Goal: Task Accomplishment & Management: Complete application form

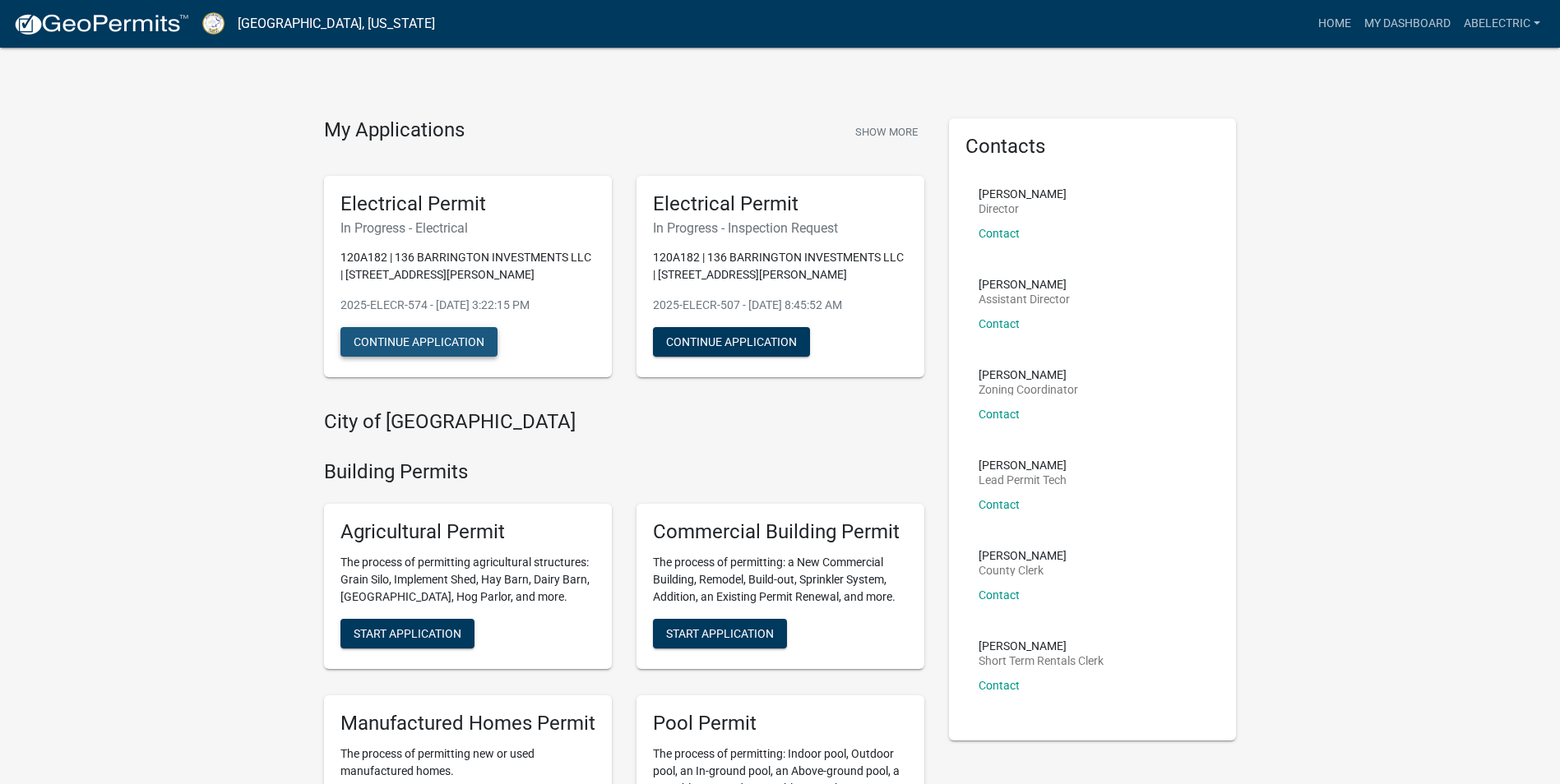
click at [471, 329] on button "Continue Application" at bounding box center [419, 342] width 157 height 30
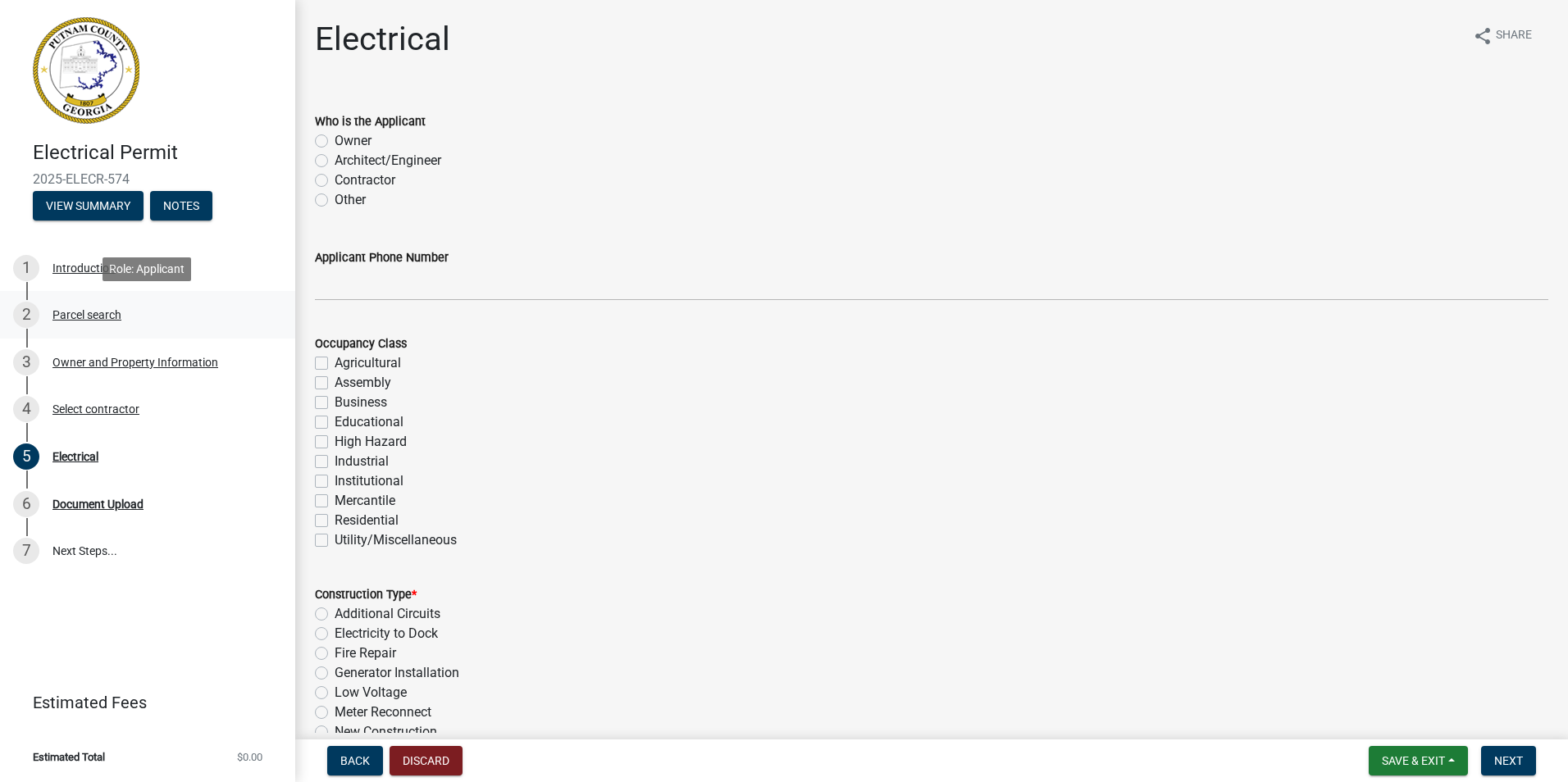
click at [112, 316] on div "Parcel search" at bounding box center [87, 315] width 68 height 11
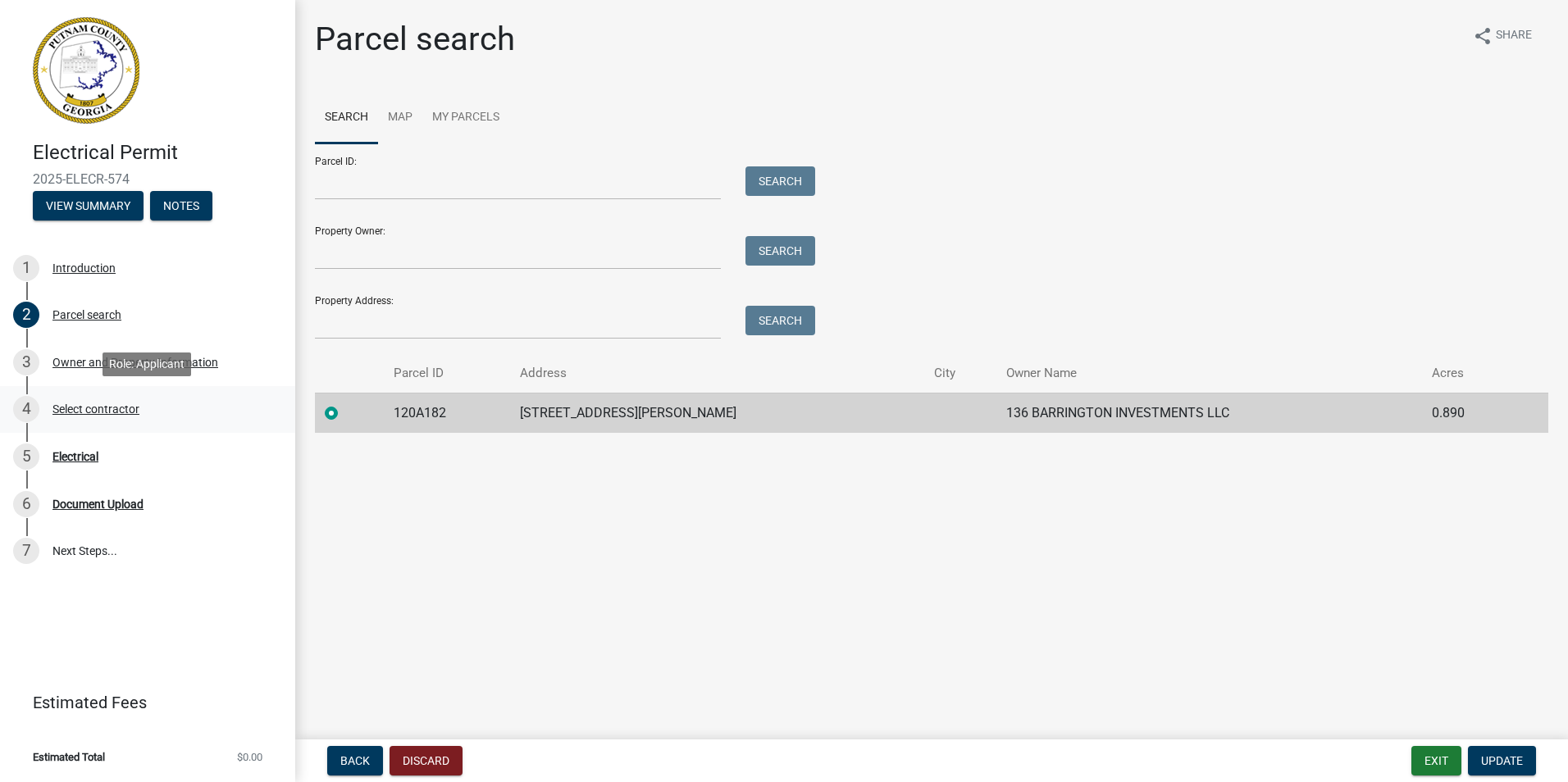
click at [65, 409] on div "Select contractor" at bounding box center [96, 409] width 87 height 11
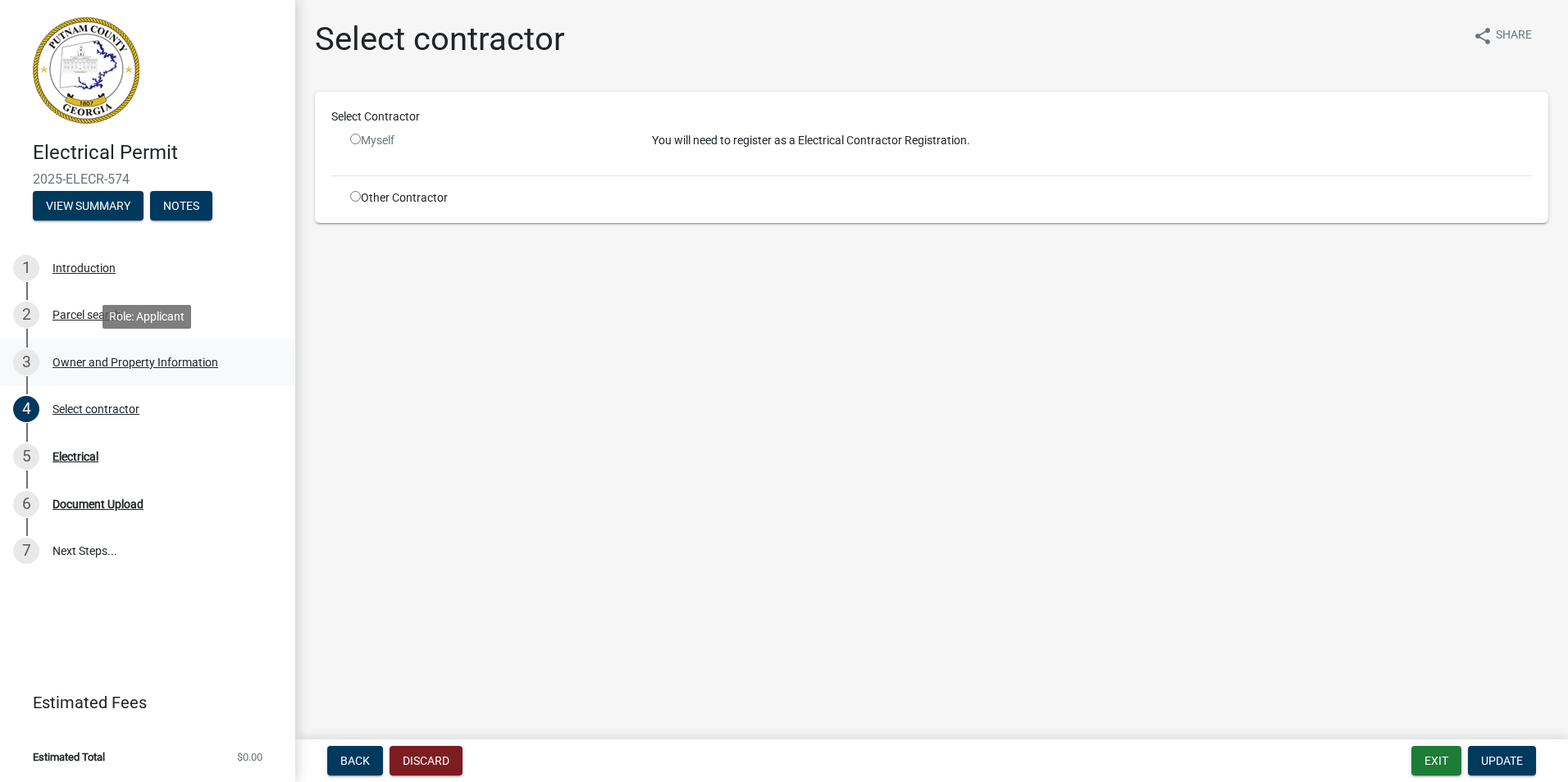
click at [68, 357] on div "Owner and Property Information" at bounding box center [135, 363] width 166 height 11
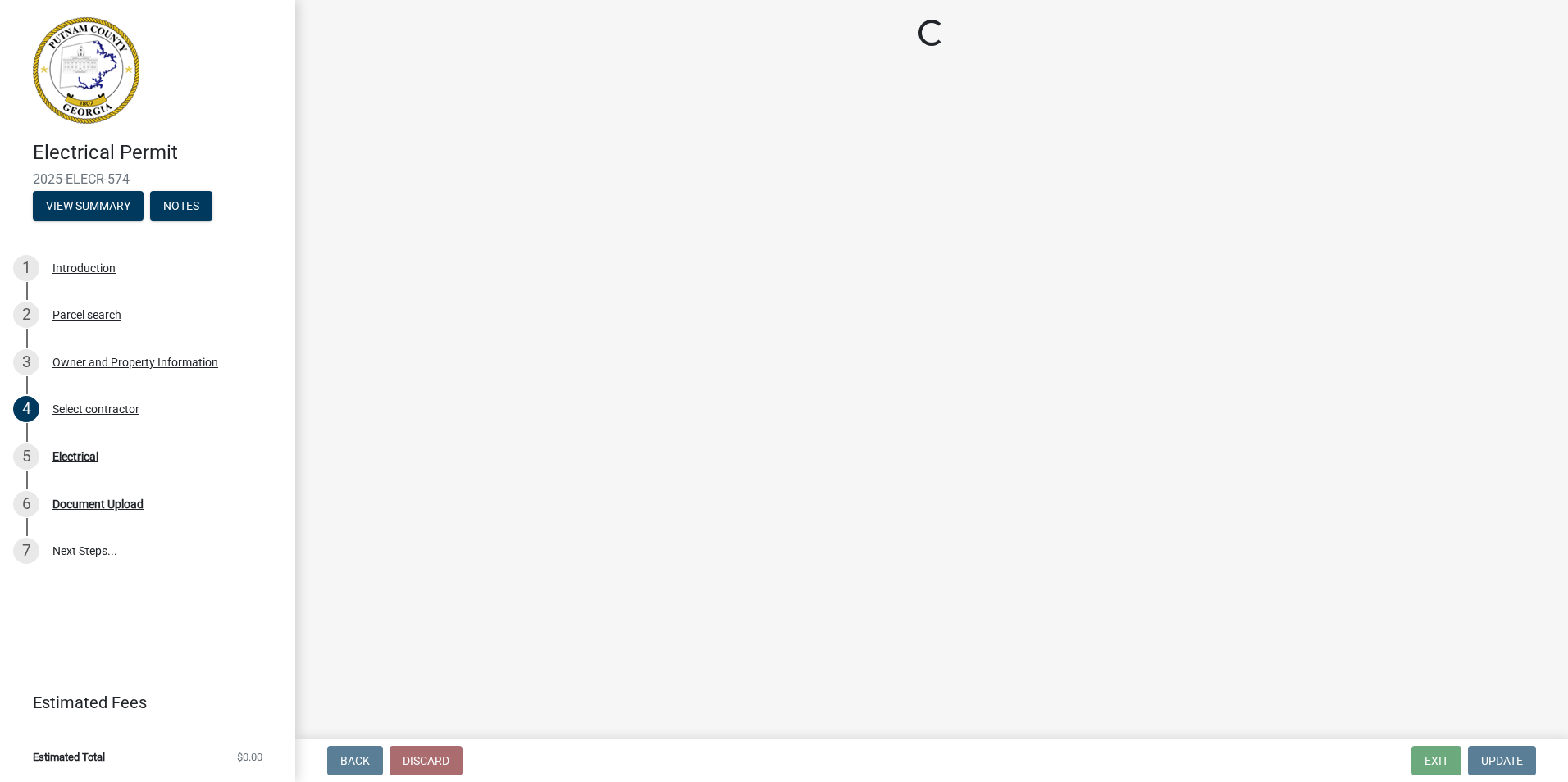
select select "ef7a1fc2-7a7a-426d-b1f0-c9b9b6ca7ff4"
select select "83394b22-4a11-496c-8e5c-75ade2e72faf"
select select "ece5c1a9-df30-4702-9587-5deee23533b7"
select select "7e5ee852-7dad-4002-9c8c-99bf8b4202a5"
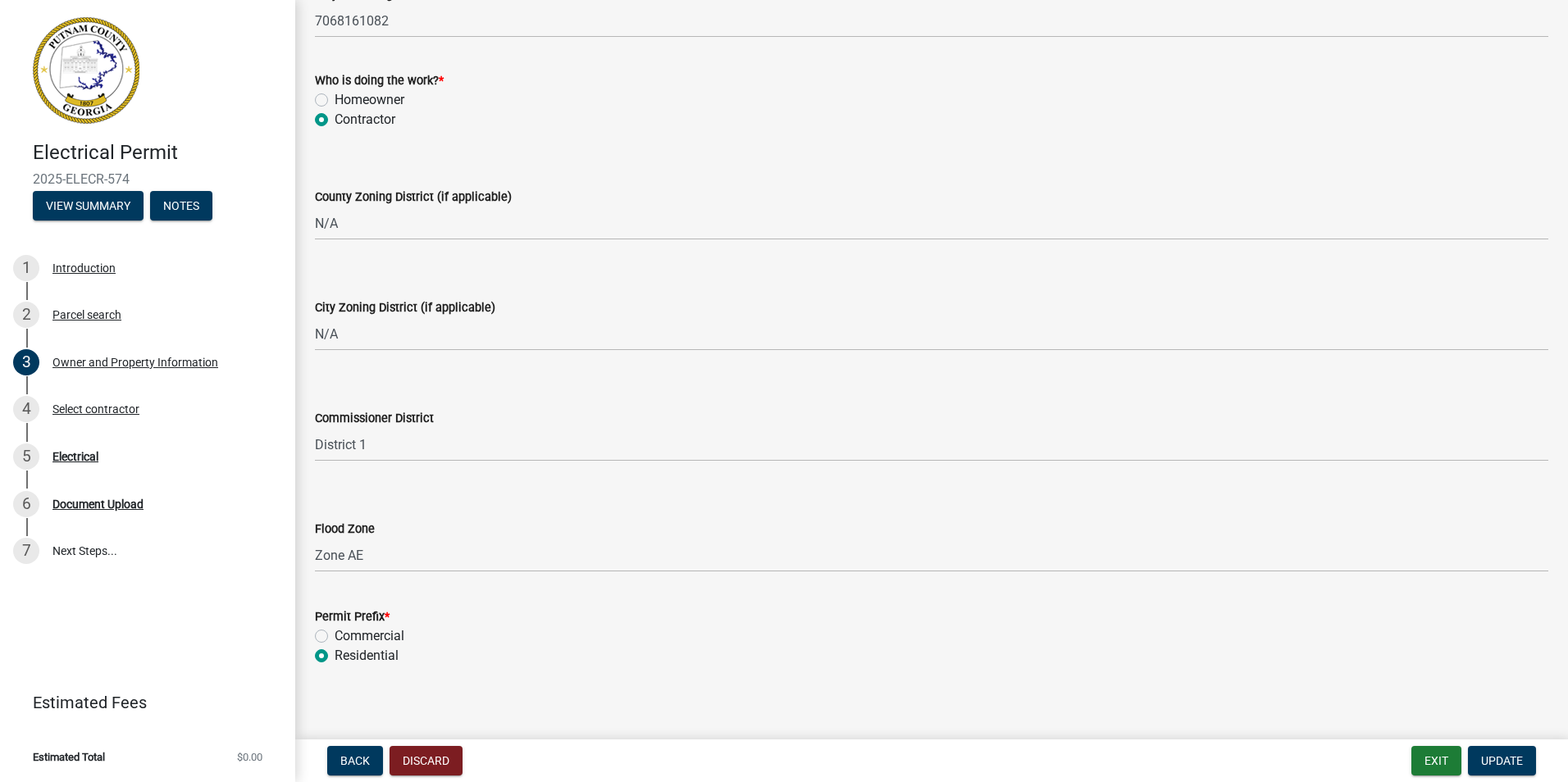
scroll to position [2828, 0]
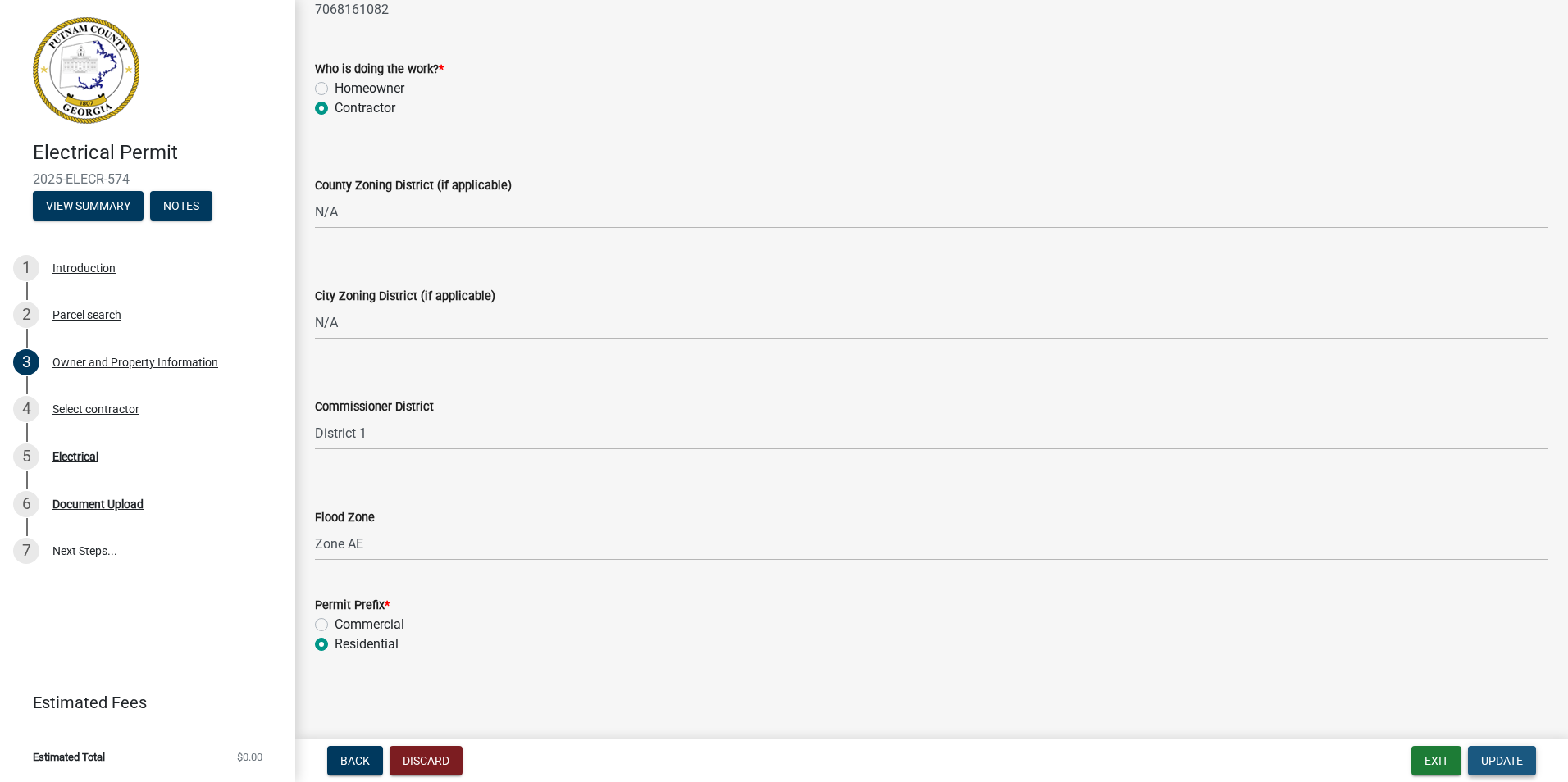
click at [1501, 766] on span "Update" at bounding box center [1501, 761] width 42 height 13
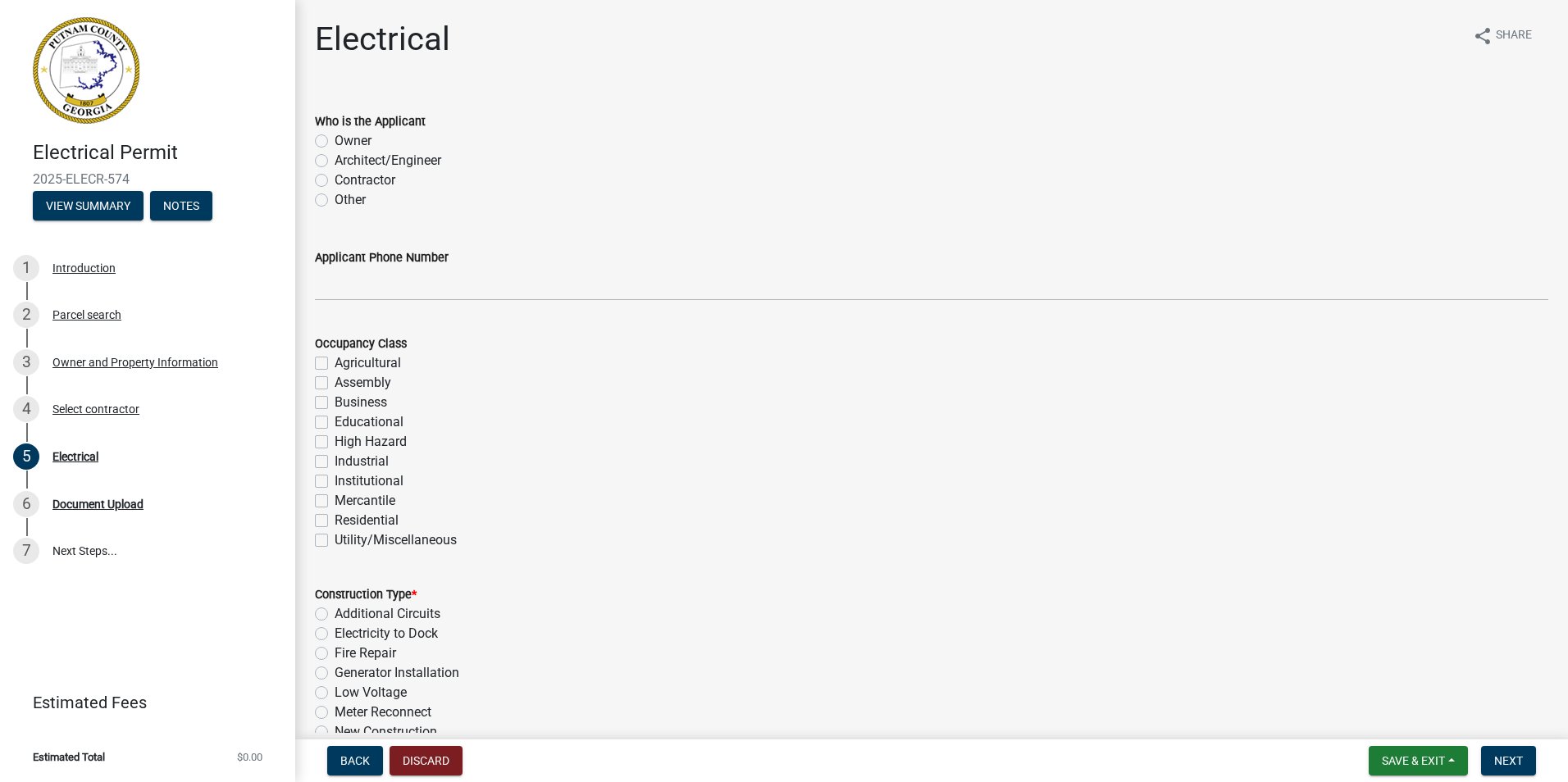
click at [335, 182] on label "Contractor" at bounding box center [365, 180] width 61 height 19
click at [335, 181] on input "Contractor" at bounding box center [340, 176] width 11 height 11
radio input "true"
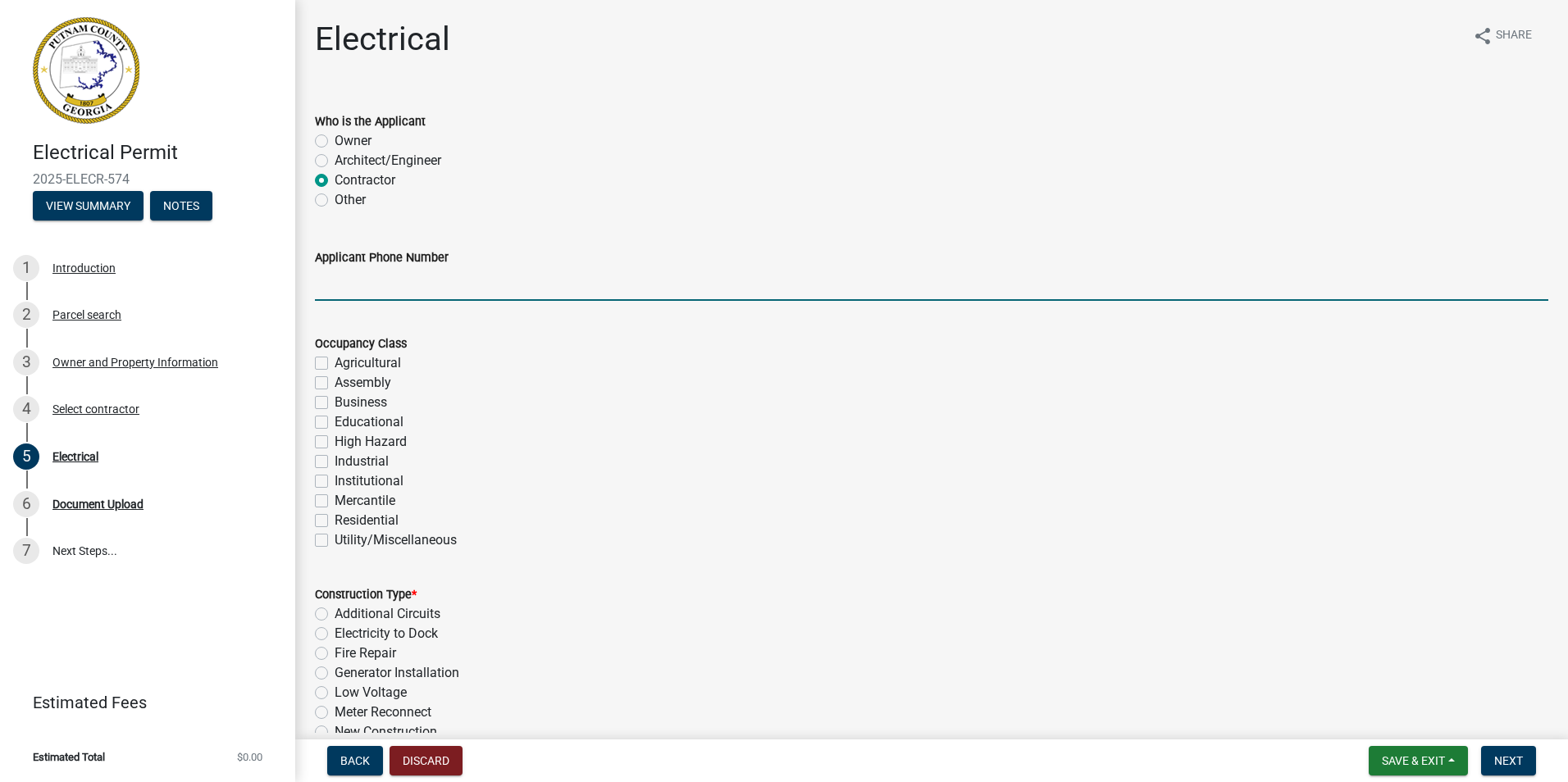
click at [324, 288] on input "Applicant Phone Number" at bounding box center [931, 284] width 1233 height 33
type input "4783965998"
click at [335, 519] on label "Residential" at bounding box center [366, 520] width 64 height 19
click at [335, 519] on input "Residential" at bounding box center [340, 516] width 11 height 11
checkbox input "true"
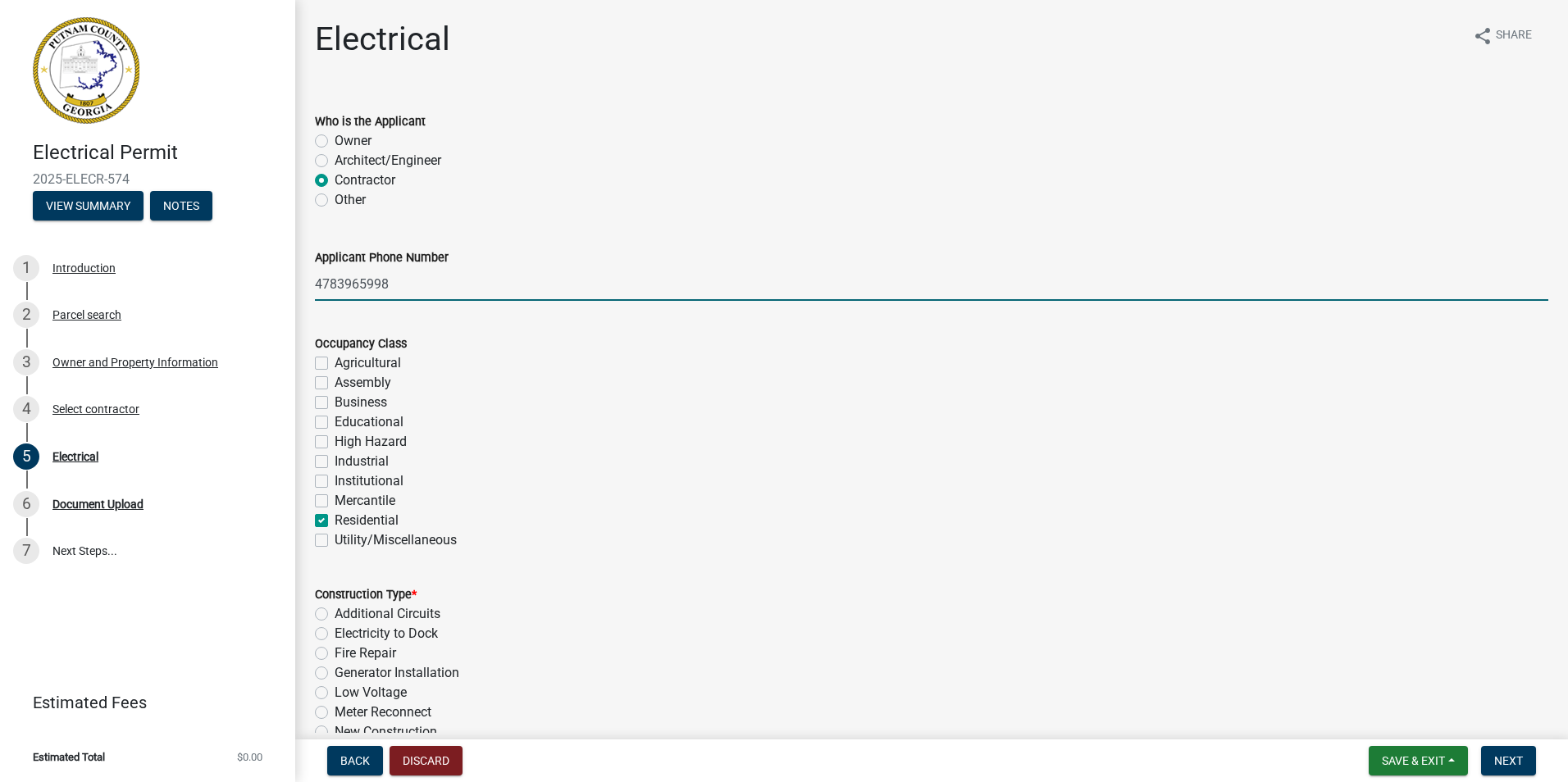
checkbox input "false"
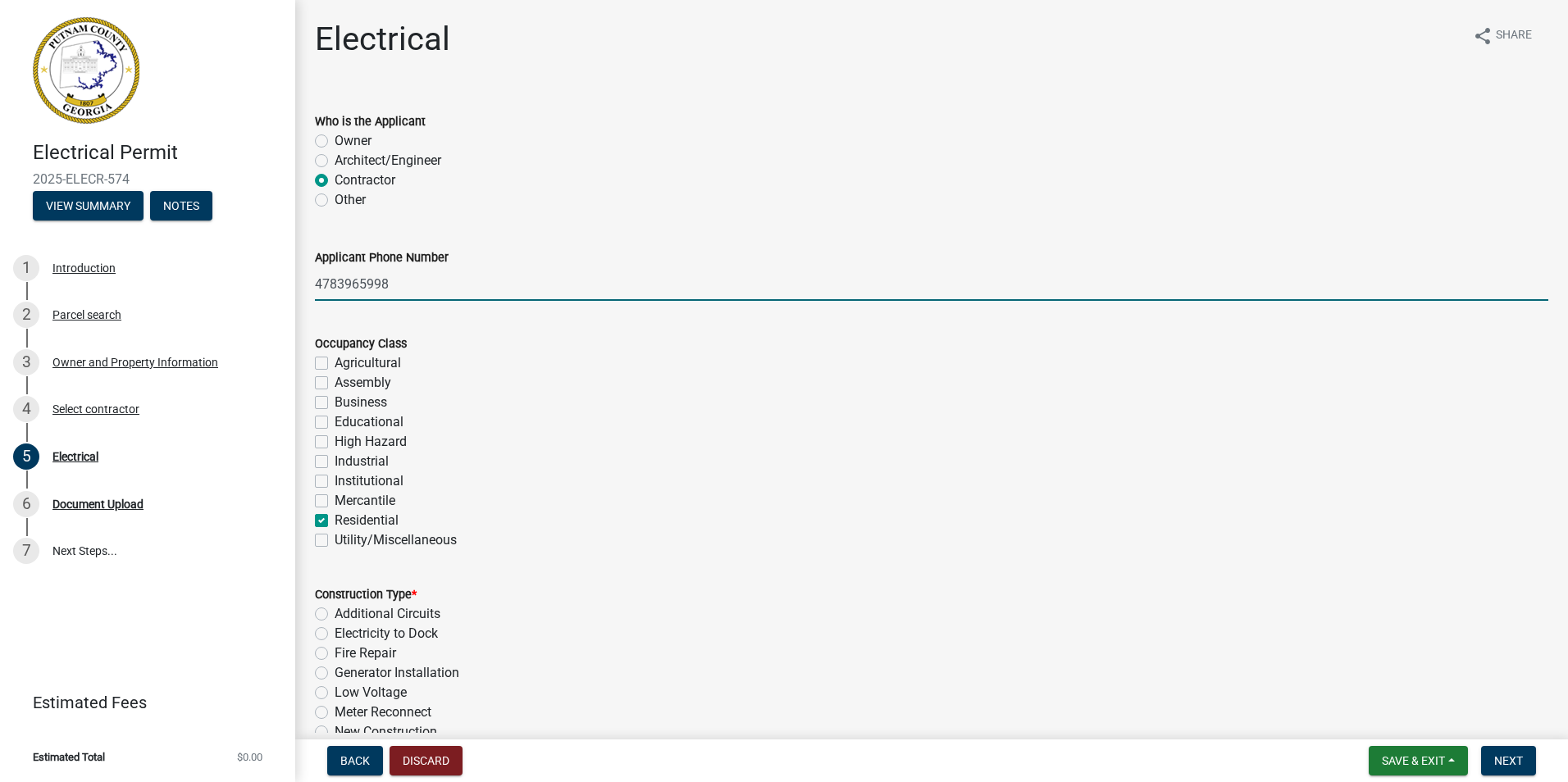
checkbox input "false"
checkbox input "true"
checkbox input "false"
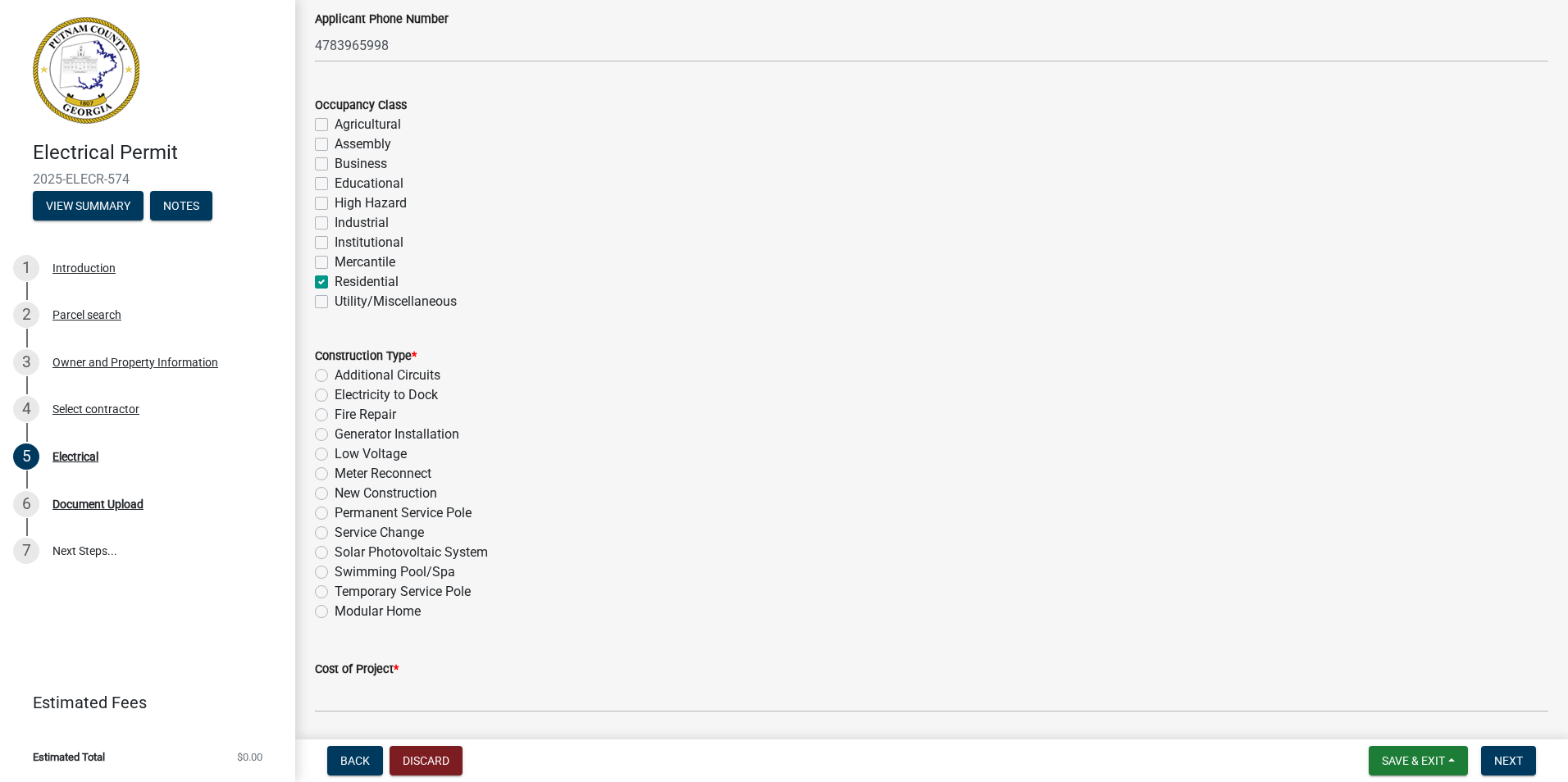
scroll to position [246, 0]
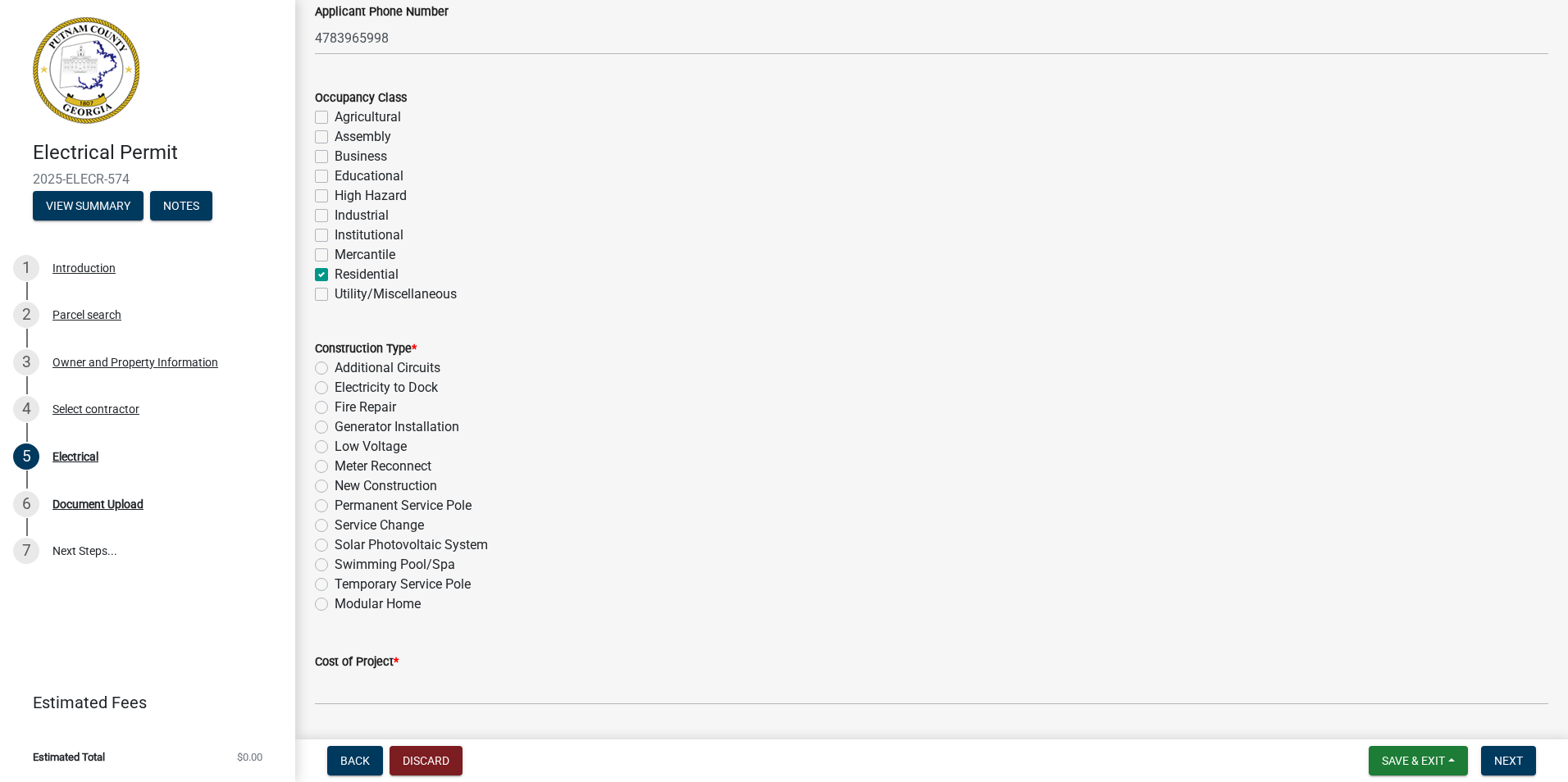
click at [335, 487] on label "New Construction" at bounding box center [386, 486] width 103 height 19
click at [335, 487] on input "New Construction" at bounding box center [340, 482] width 11 height 11
radio input "true"
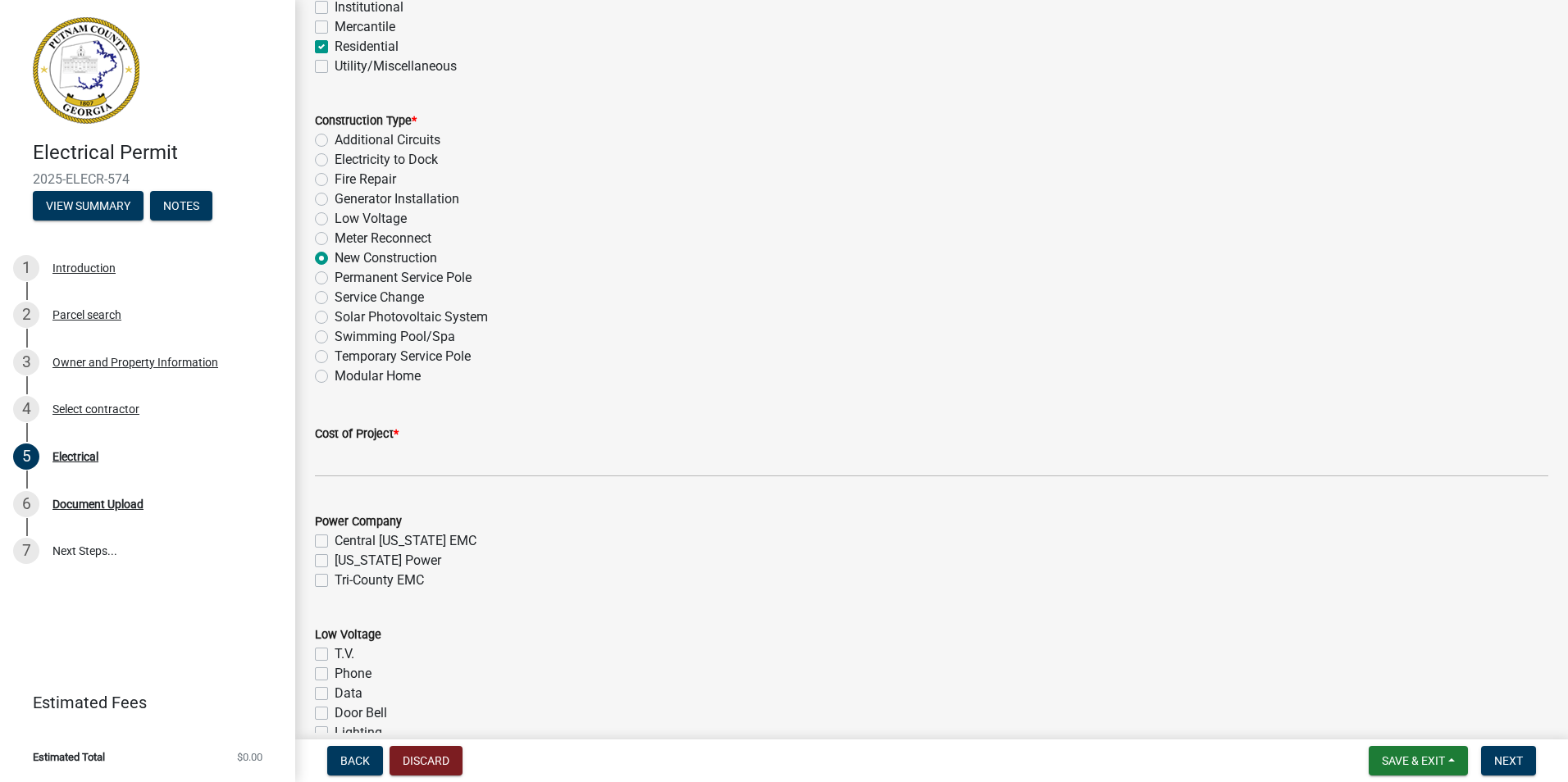
scroll to position [492, 0]
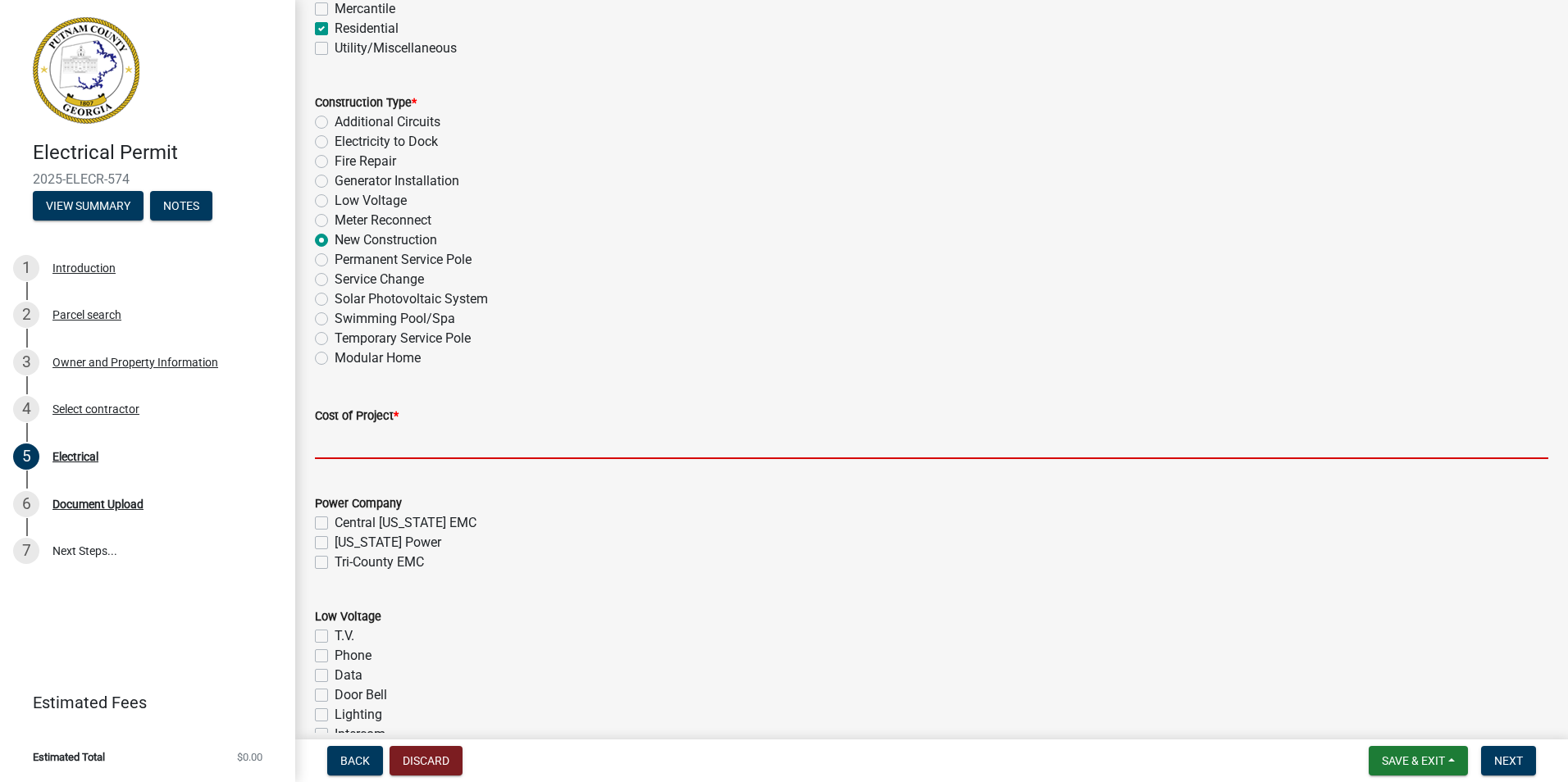
click at [349, 447] on input "text" at bounding box center [931, 442] width 1233 height 33
type input "500"
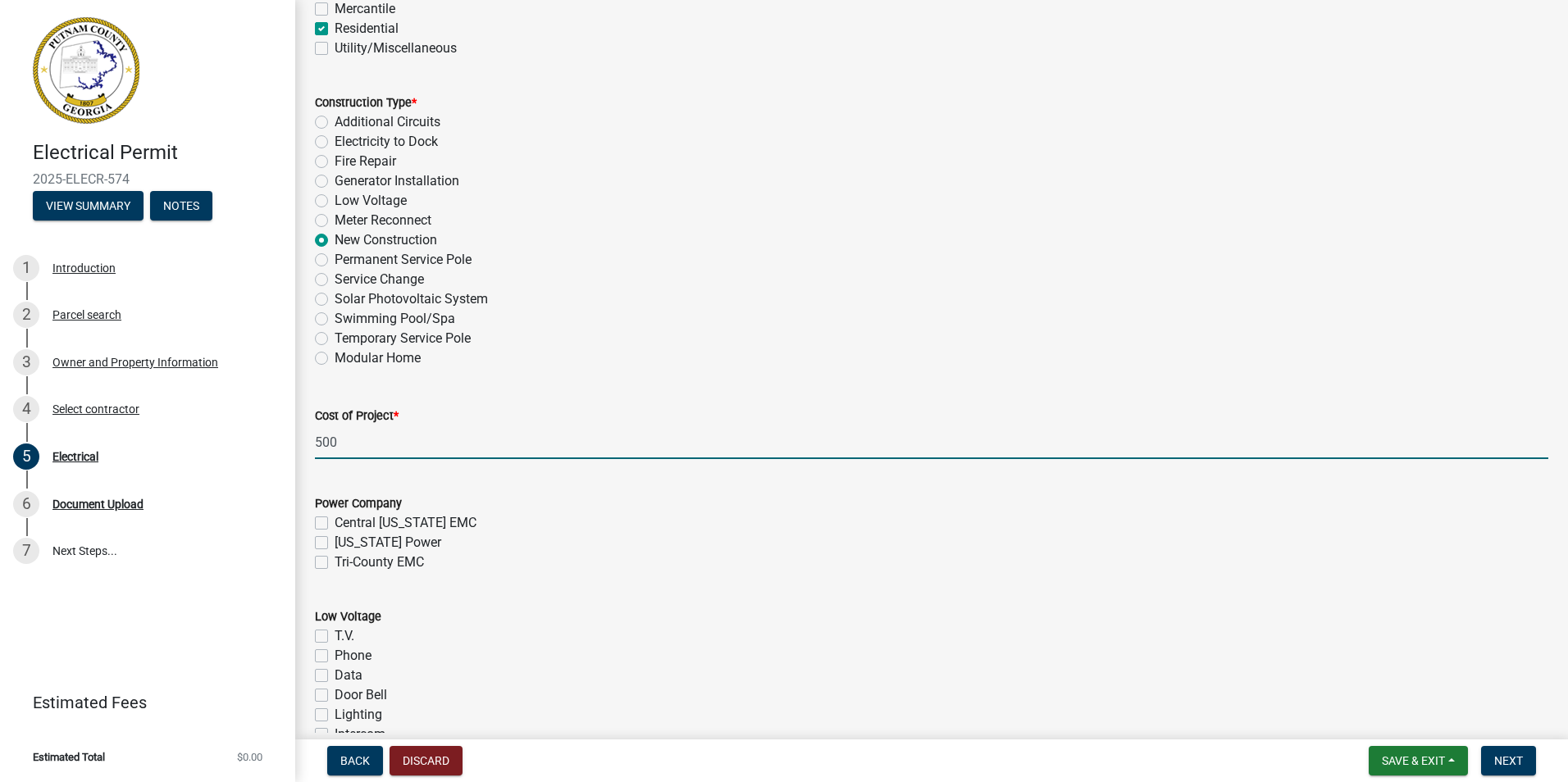
type input "400"
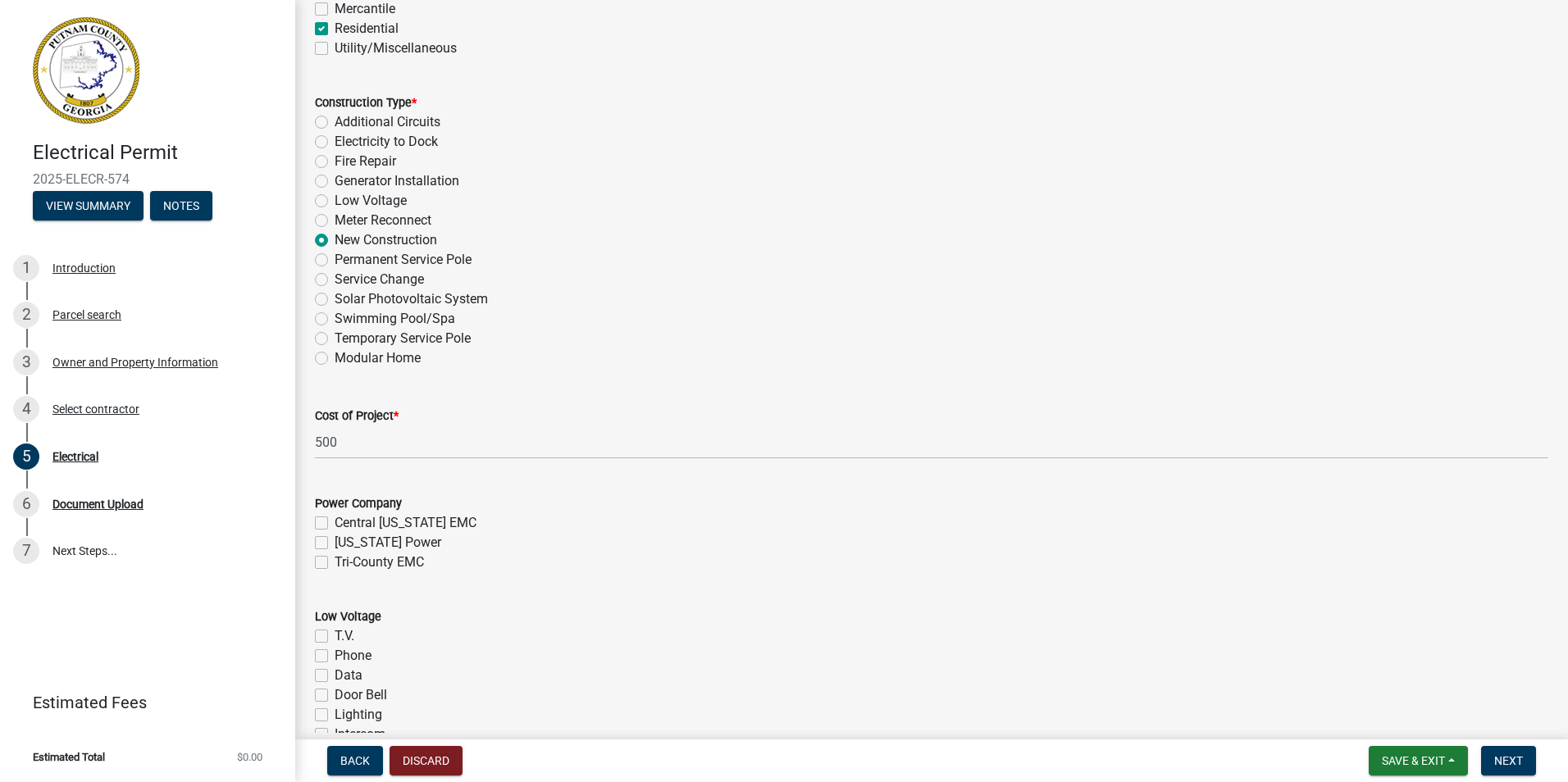
click at [335, 543] on label "[US_STATE] Power" at bounding box center [388, 542] width 106 height 19
click at [335, 543] on input "[US_STATE] Power" at bounding box center [340, 539] width 11 height 11
checkbox input "true"
checkbox input "false"
checkbox input "true"
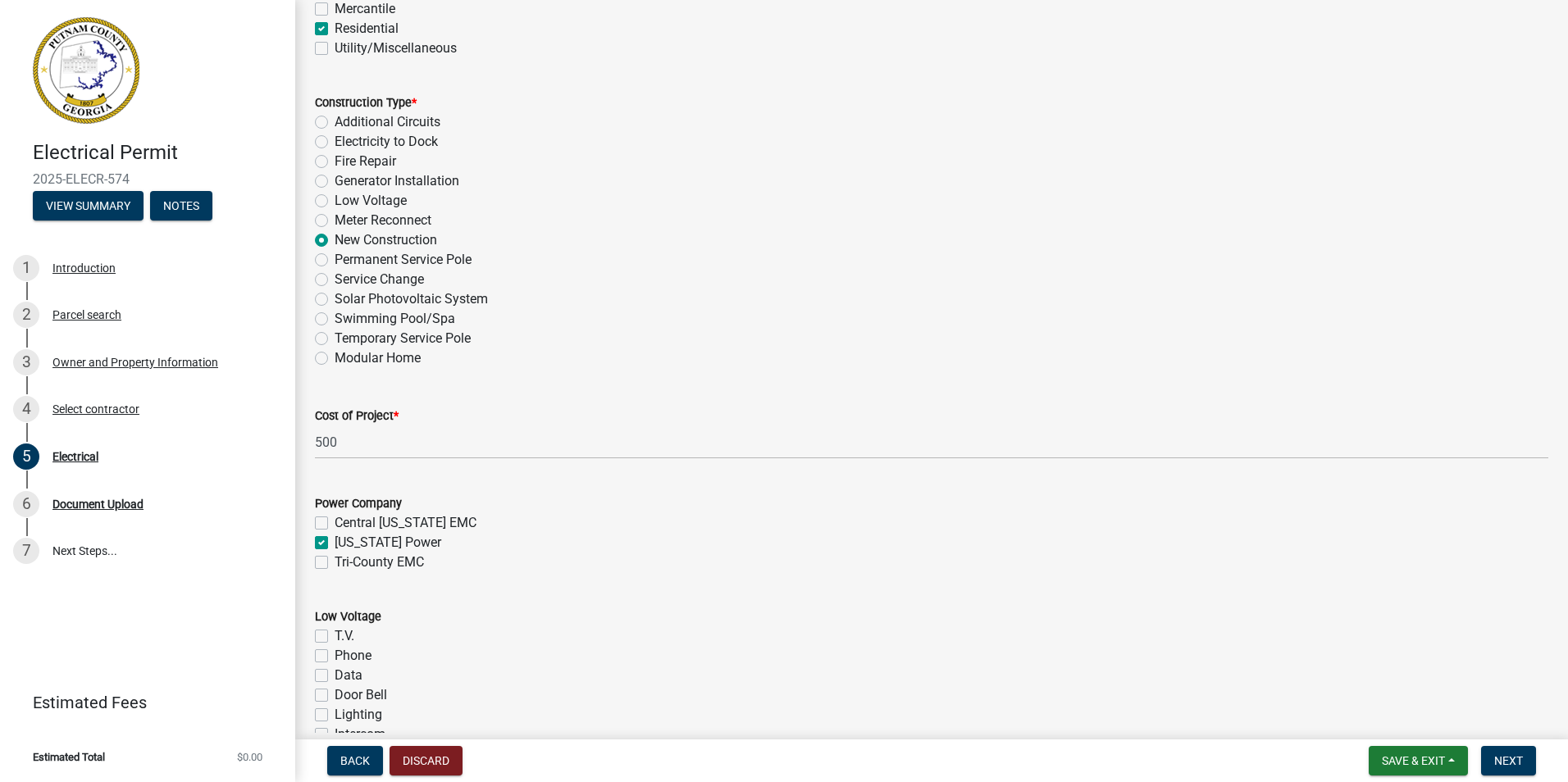
checkbox input "false"
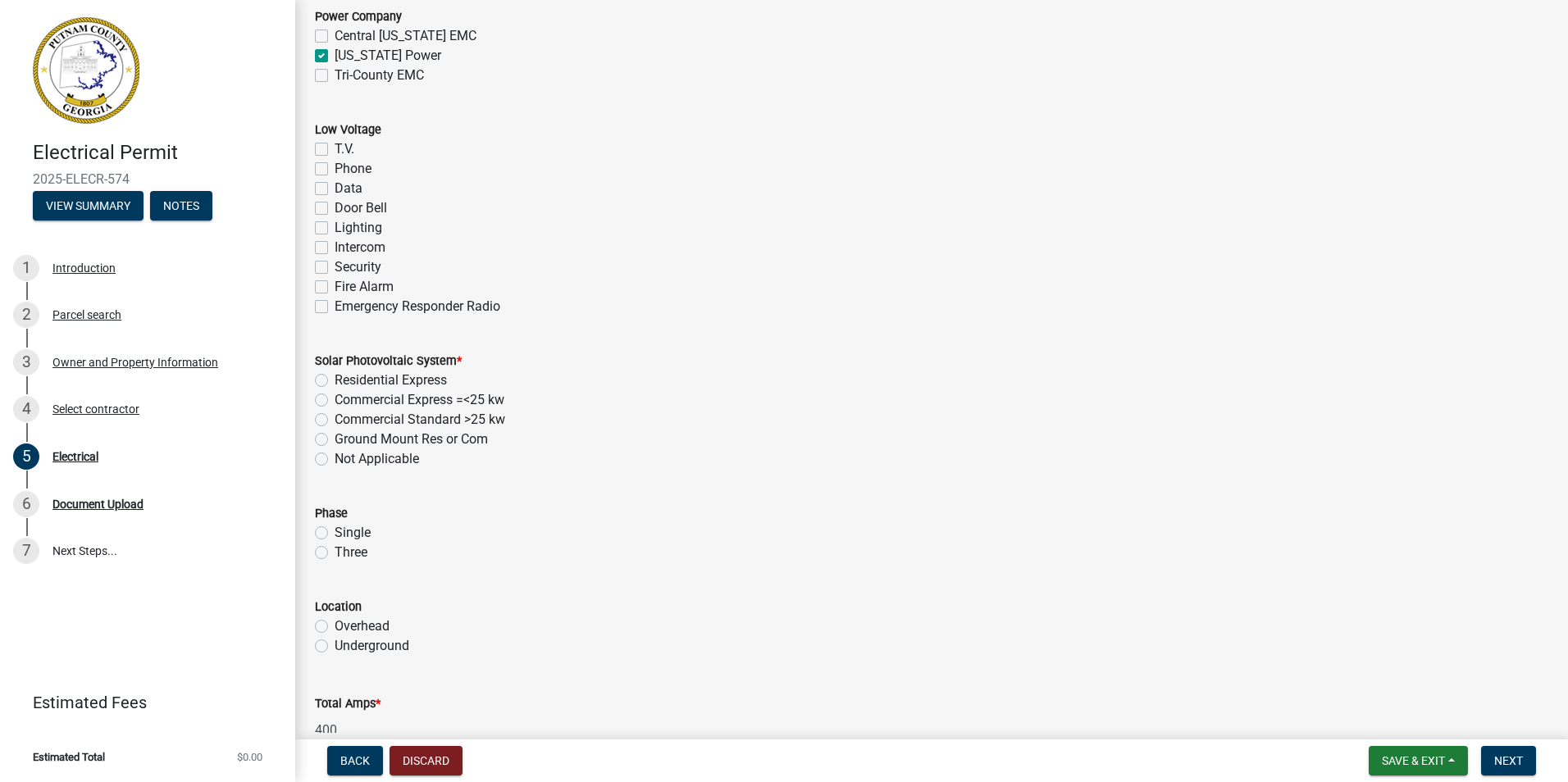
scroll to position [985, 0]
click at [335, 456] on label "Not Applicable" at bounding box center [377, 453] width 84 height 19
click at [335, 455] on input "Not Applicable" at bounding box center [340, 450] width 11 height 11
radio input "true"
click at [335, 545] on label "Three" at bounding box center [351, 547] width 32 height 19
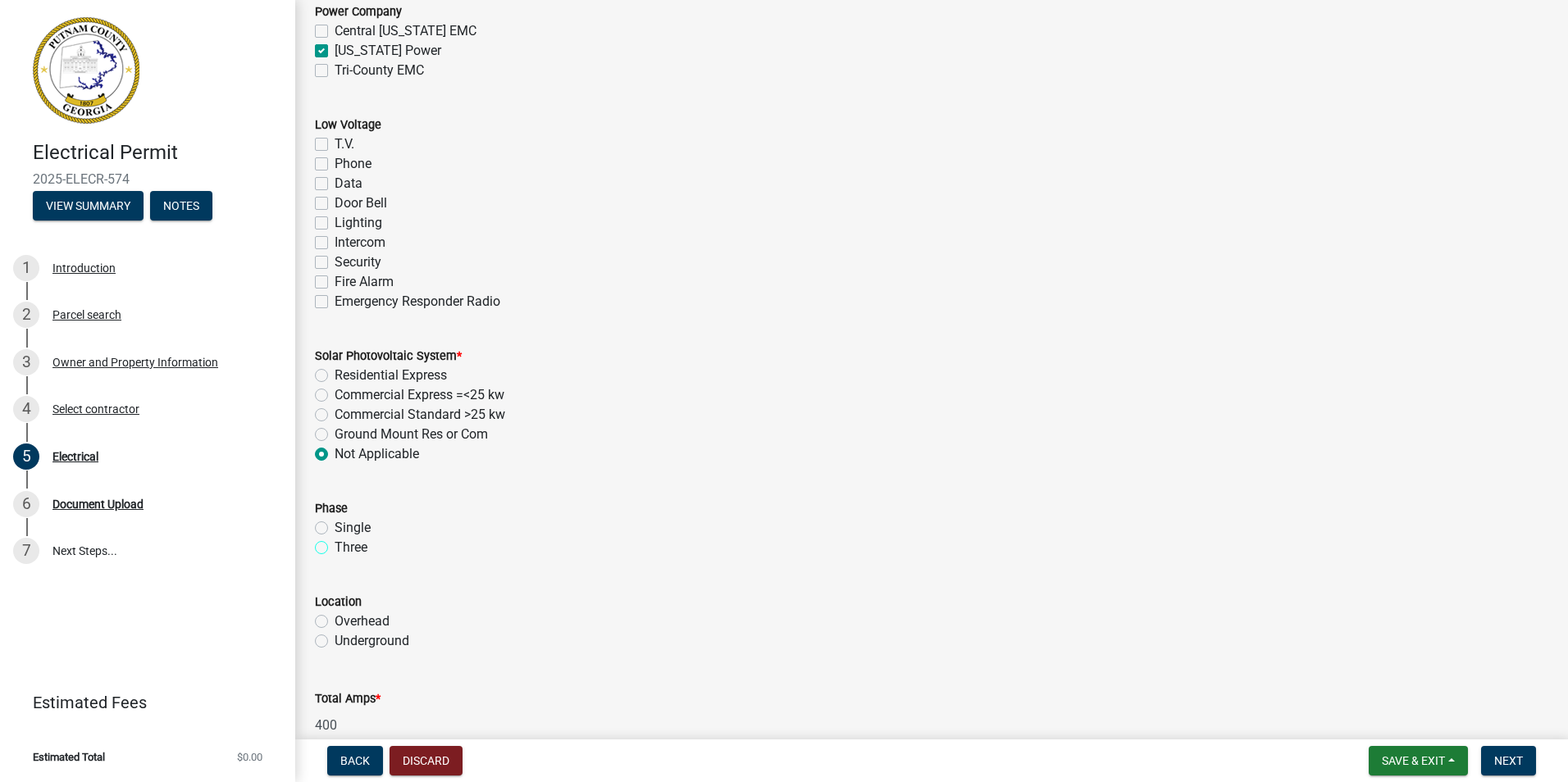
click at [335, 545] on input "Three" at bounding box center [340, 543] width 11 height 11
radio input "true"
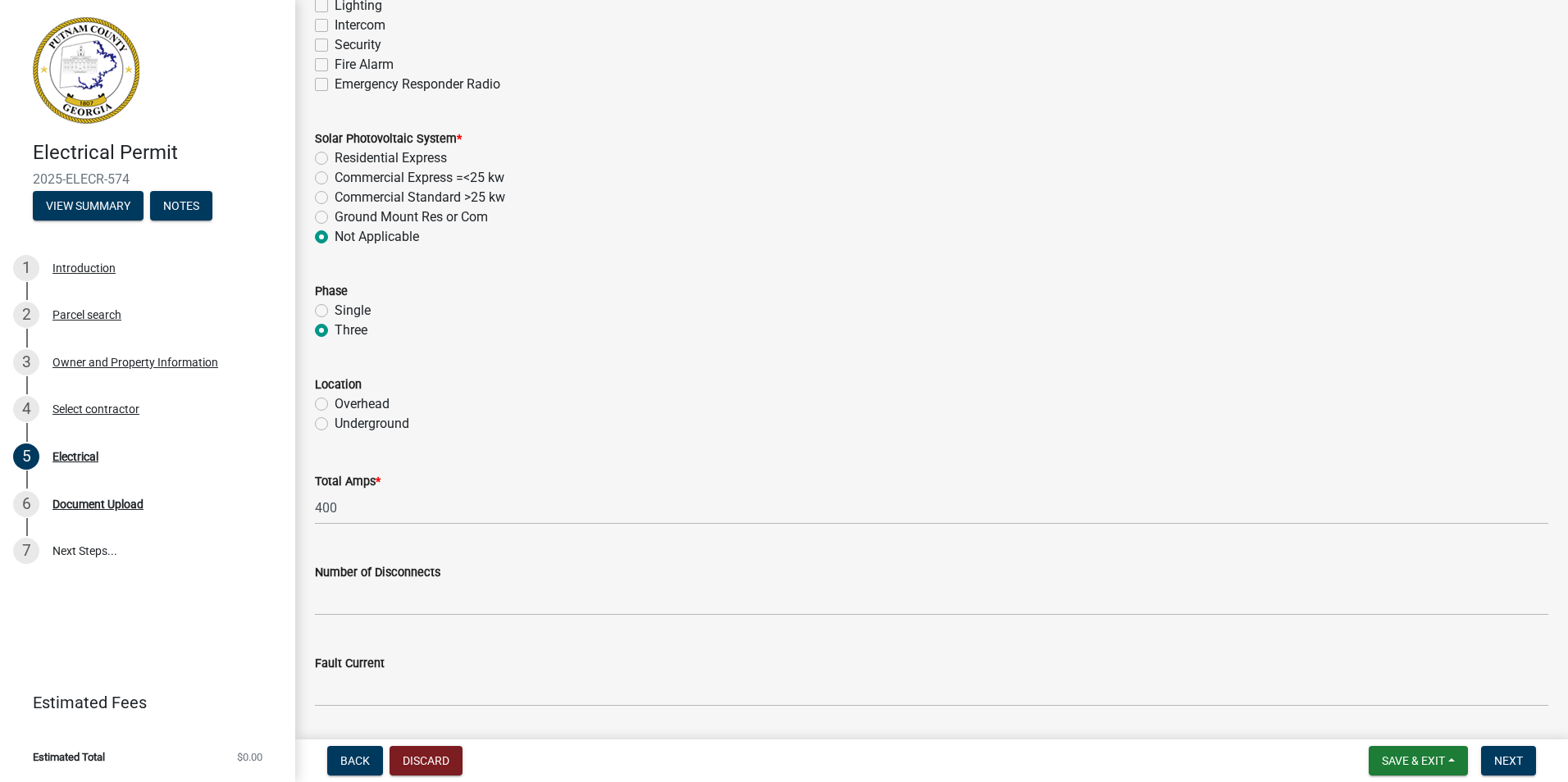
scroll to position [1230, 0]
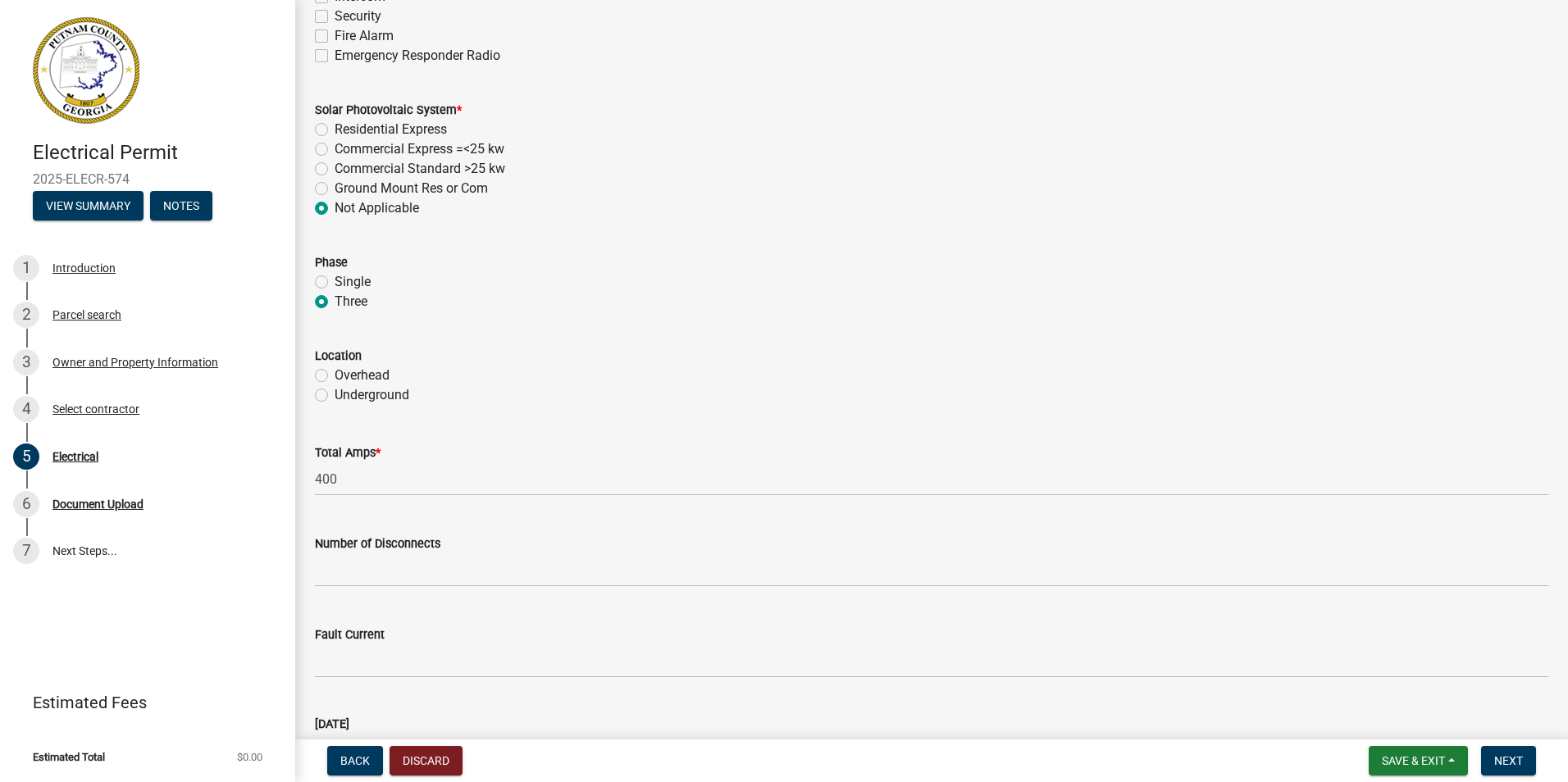
click at [335, 391] on label "Underground" at bounding box center [372, 395] width 75 height 19
click at [335, 391] on input "Underground" at bounding box center [340, 391] width 11 height 11
radio input "true"
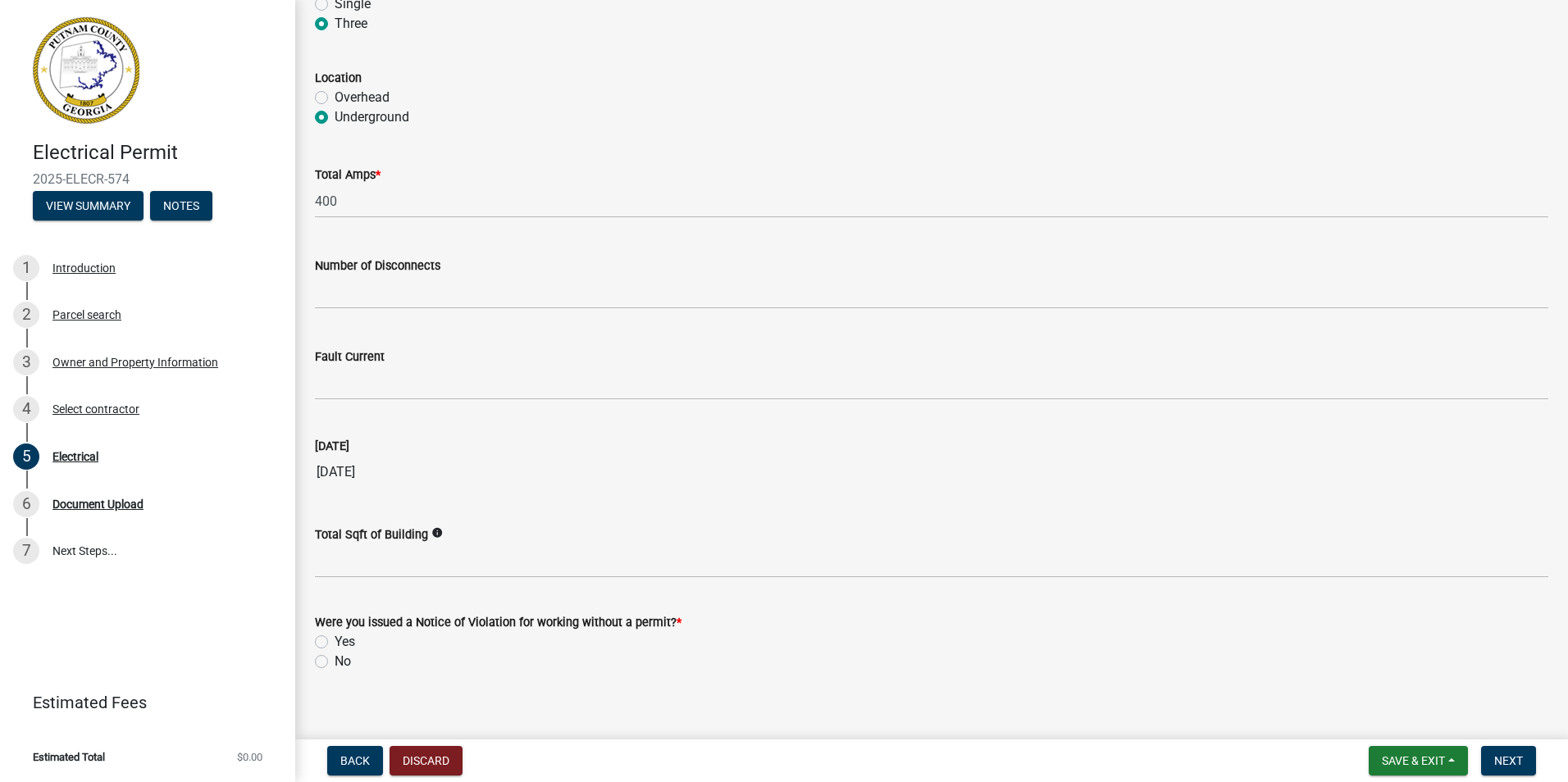
scroll to position [1525, 0]
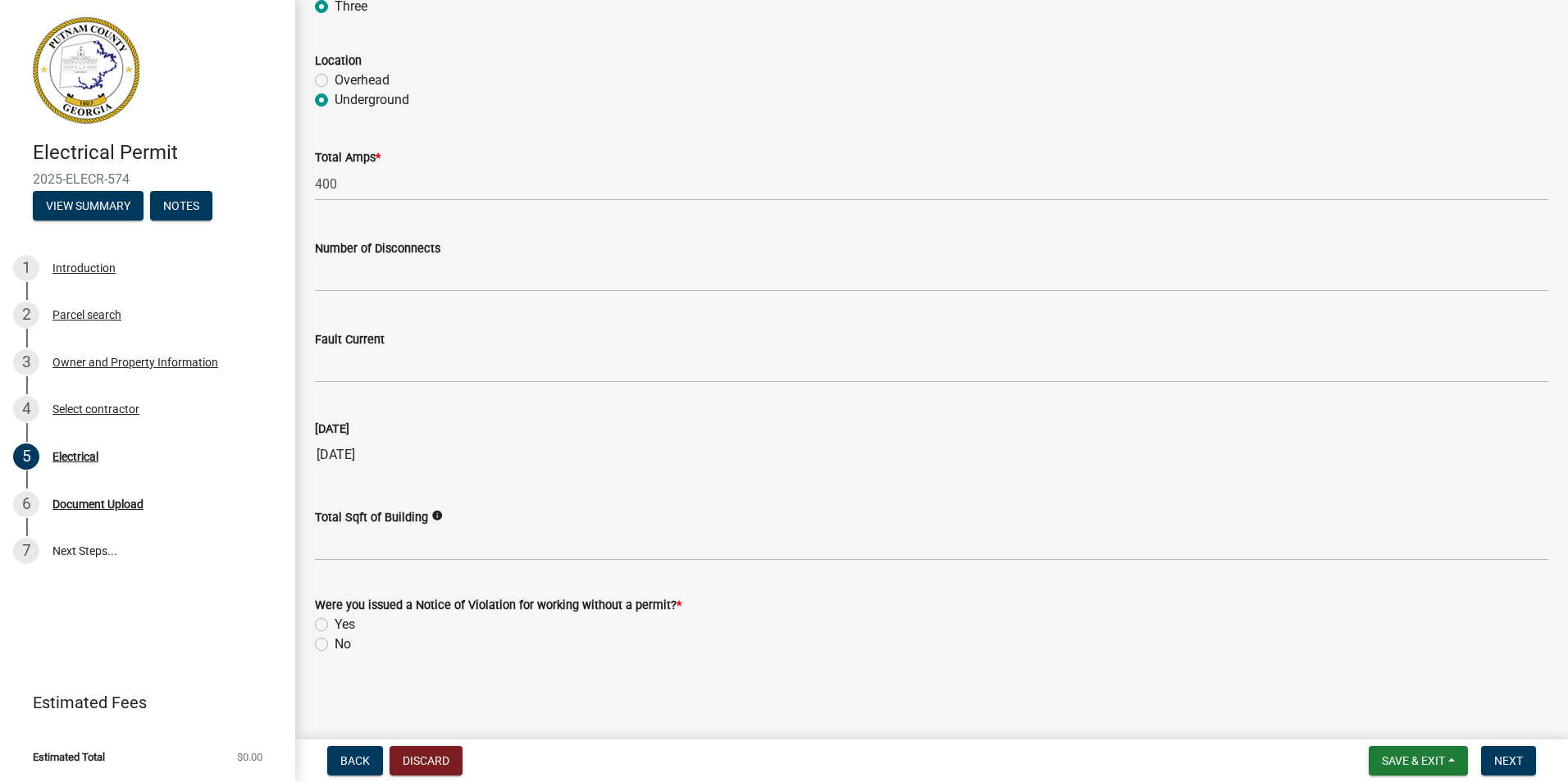
click at [328, 645] on div "No" at bounding box center [931, 644] width 1233 height 19
click at [1519, 767] on span "Next" at bounding box center [1508, 761] width 29 height 13
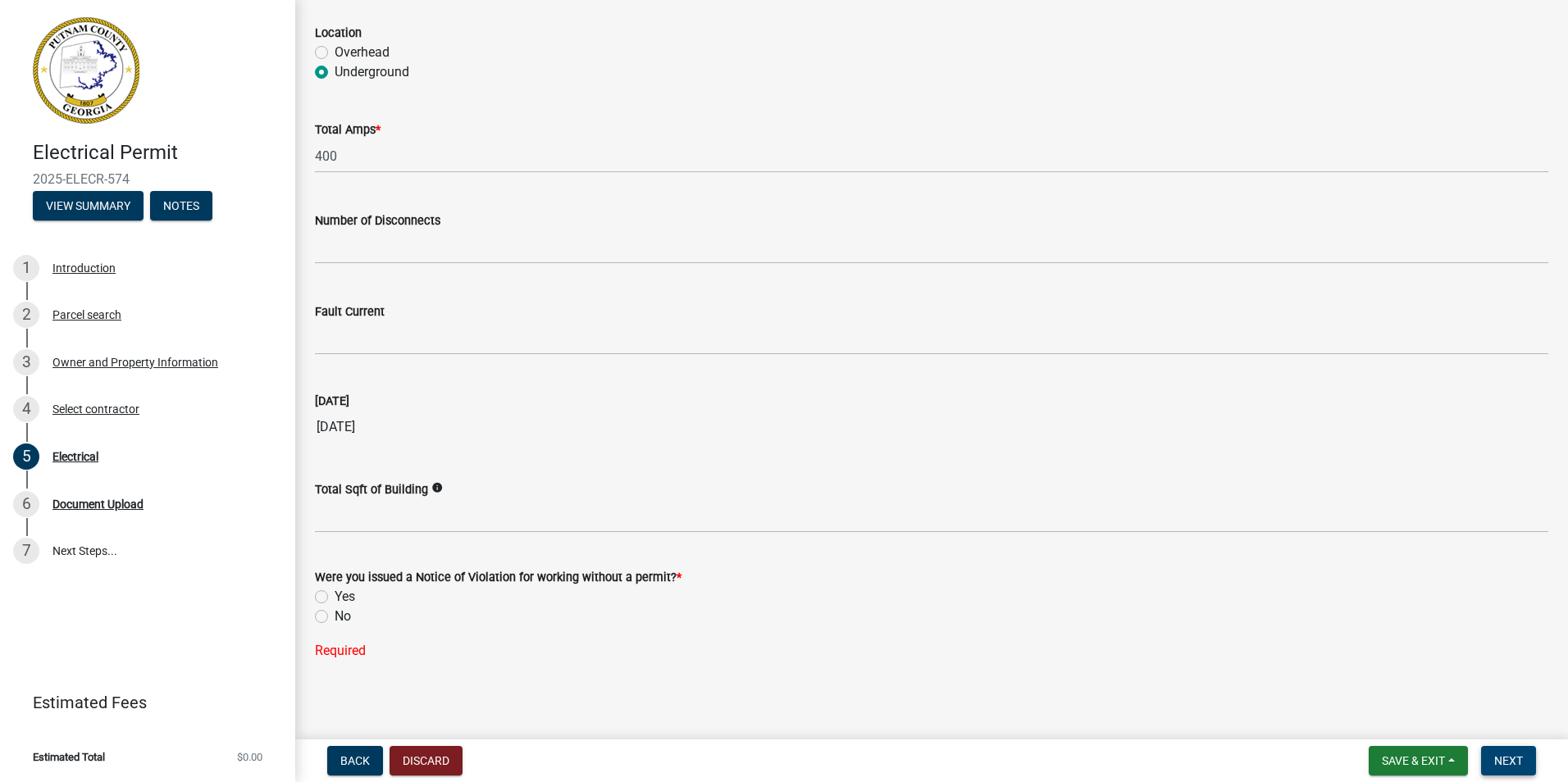
scroll to position [1558, 0]
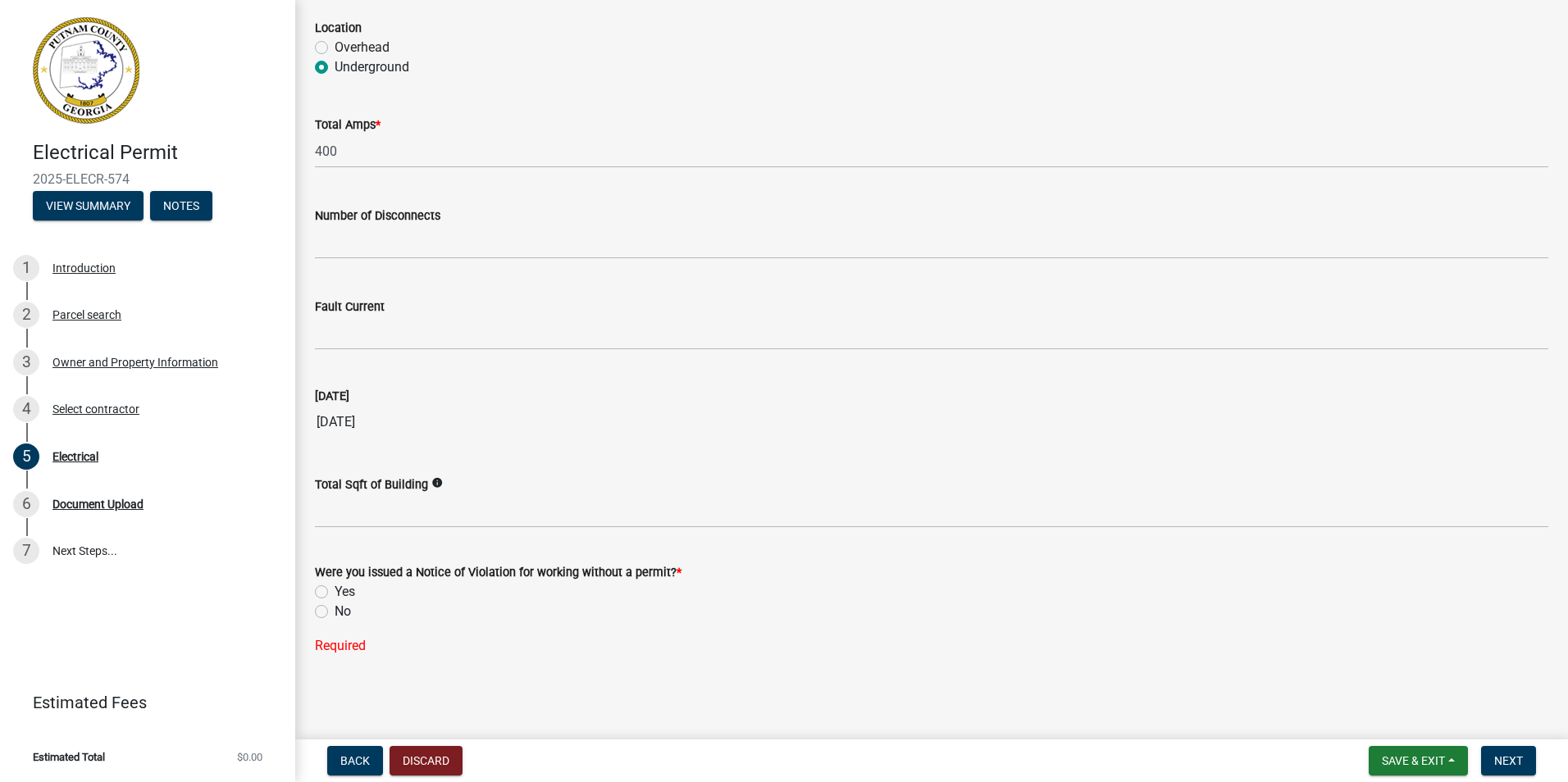
click at [335, 609] on label "No" at bounding box center [343, 612] width 17 height 19
click at [335, 609] on input "No" at bounding box center [340, 608] width 11 height 11
radio input "true"
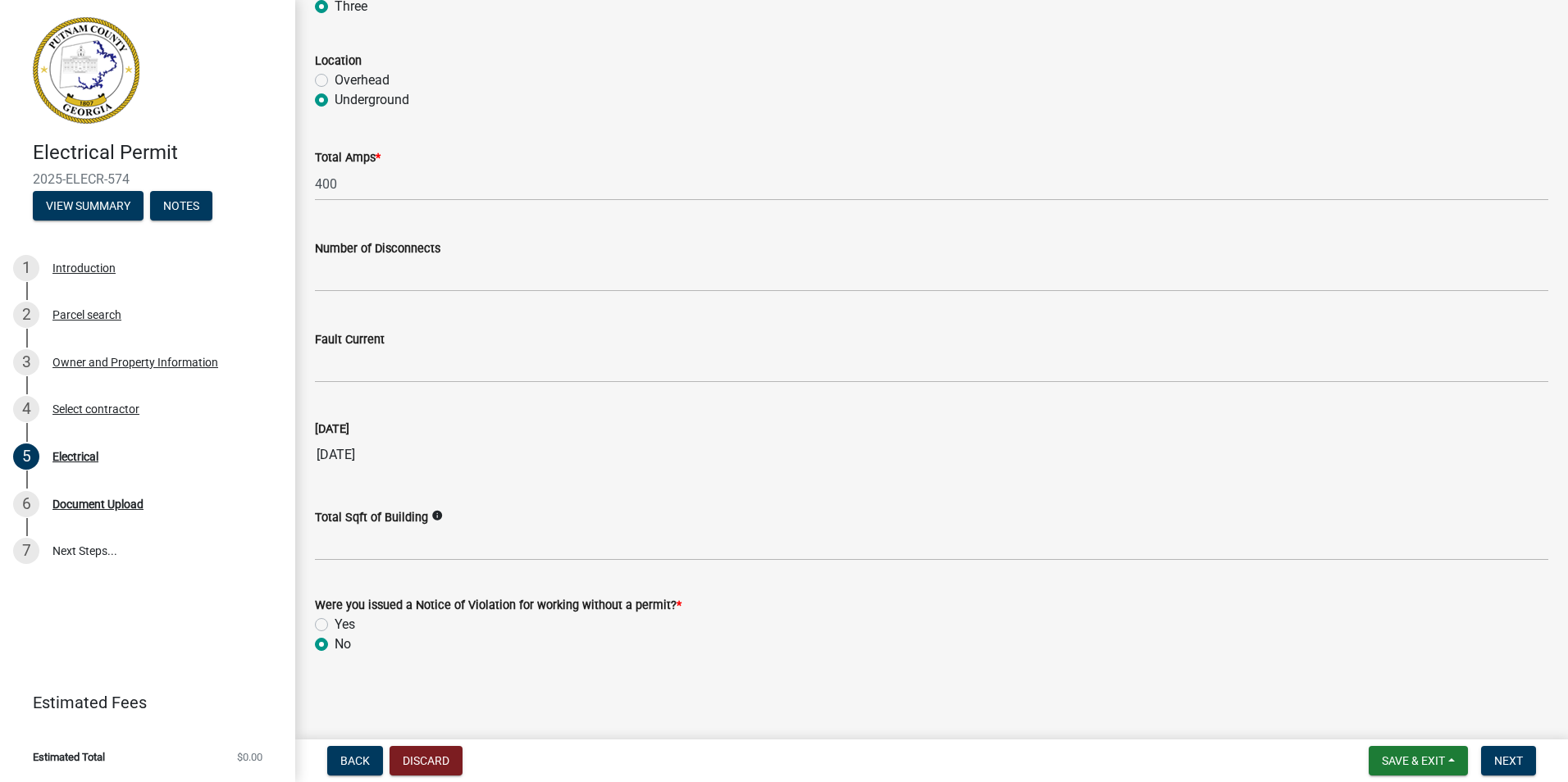
scroll to position [1525, 0]
click at [1515, 761] on span "Next" at bounding box center [1508, 761] width 29 height 13
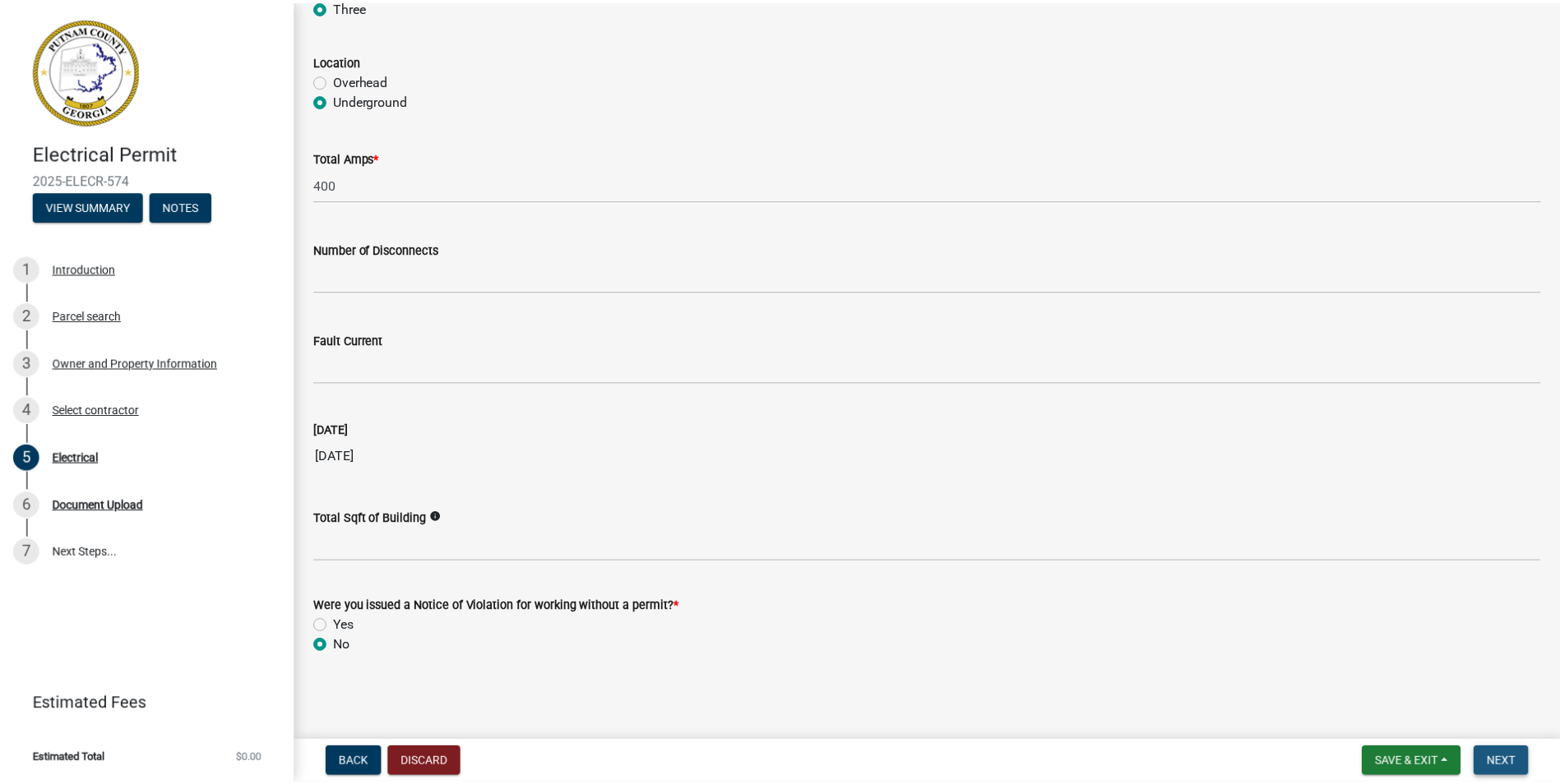
scroll to position [0, 0]
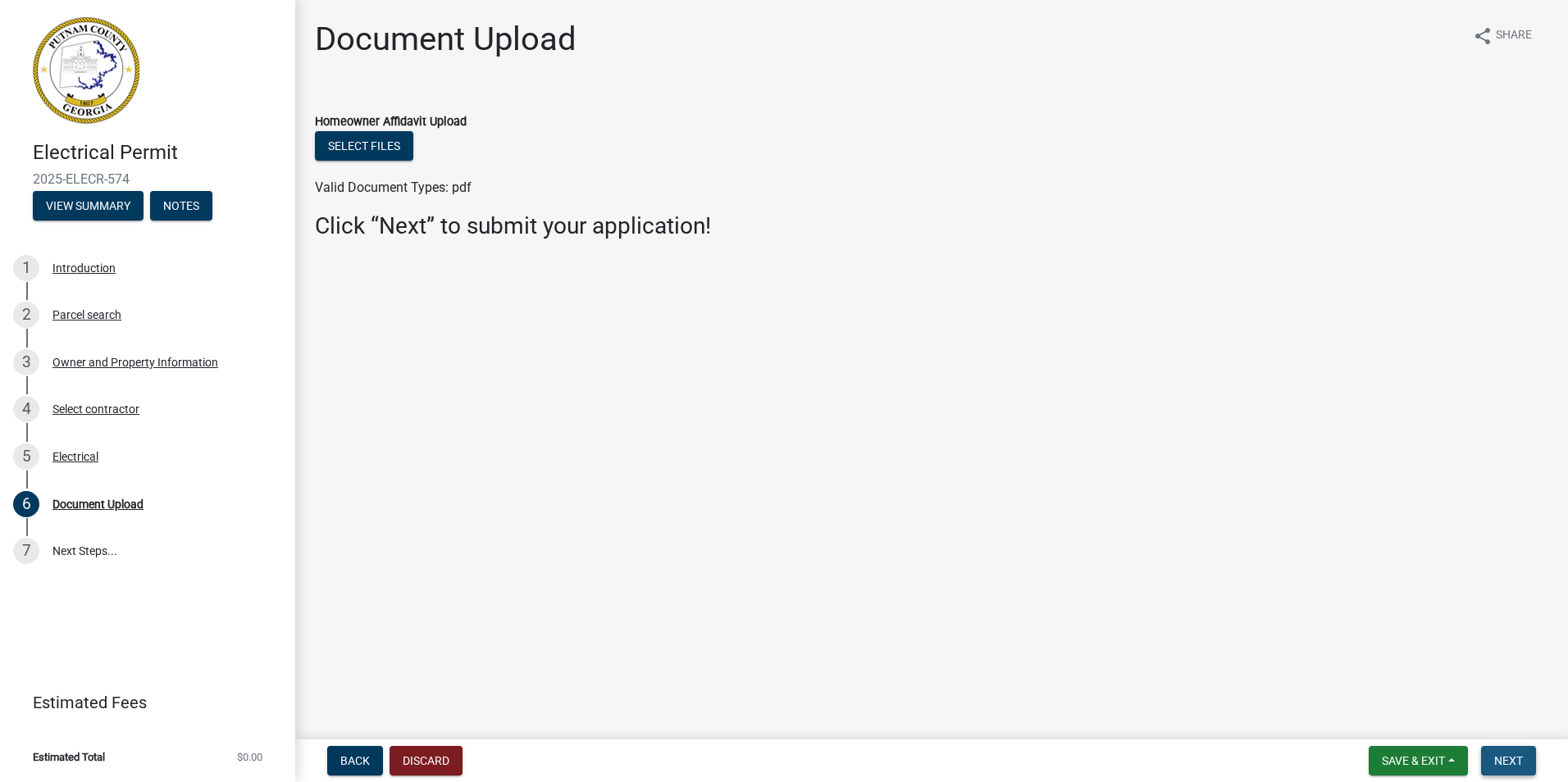
click at [1502, 756] on span "Next" at bounding box center [1508, 761] width 29 height 13
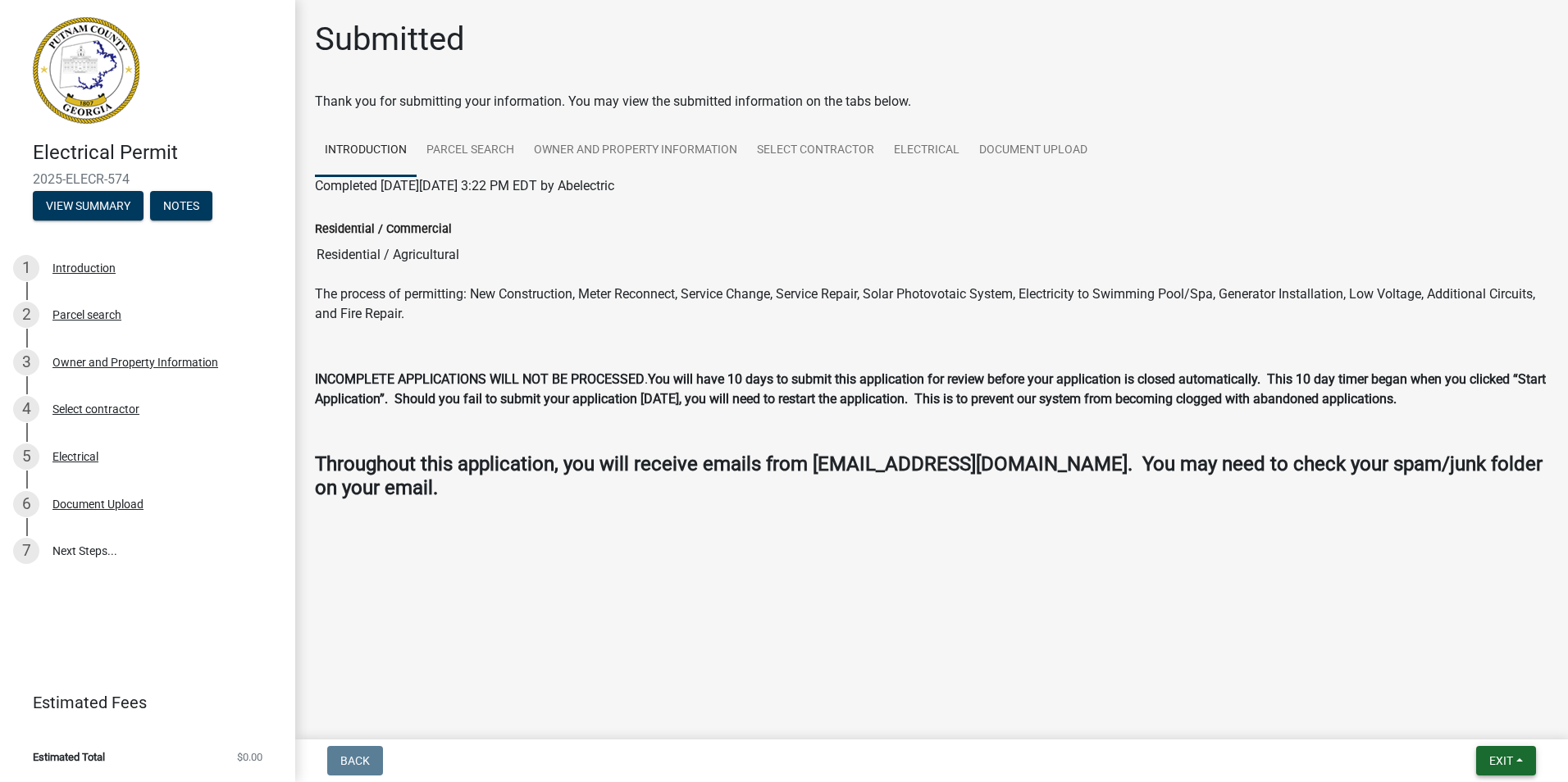
click at [1494, 768] on button "Exit" at bounding box center [1505, 761] width 60 height 30
click at [1479, 721] on button "Save & Exit" at bounding box center [1470, 718] width 131 height 40
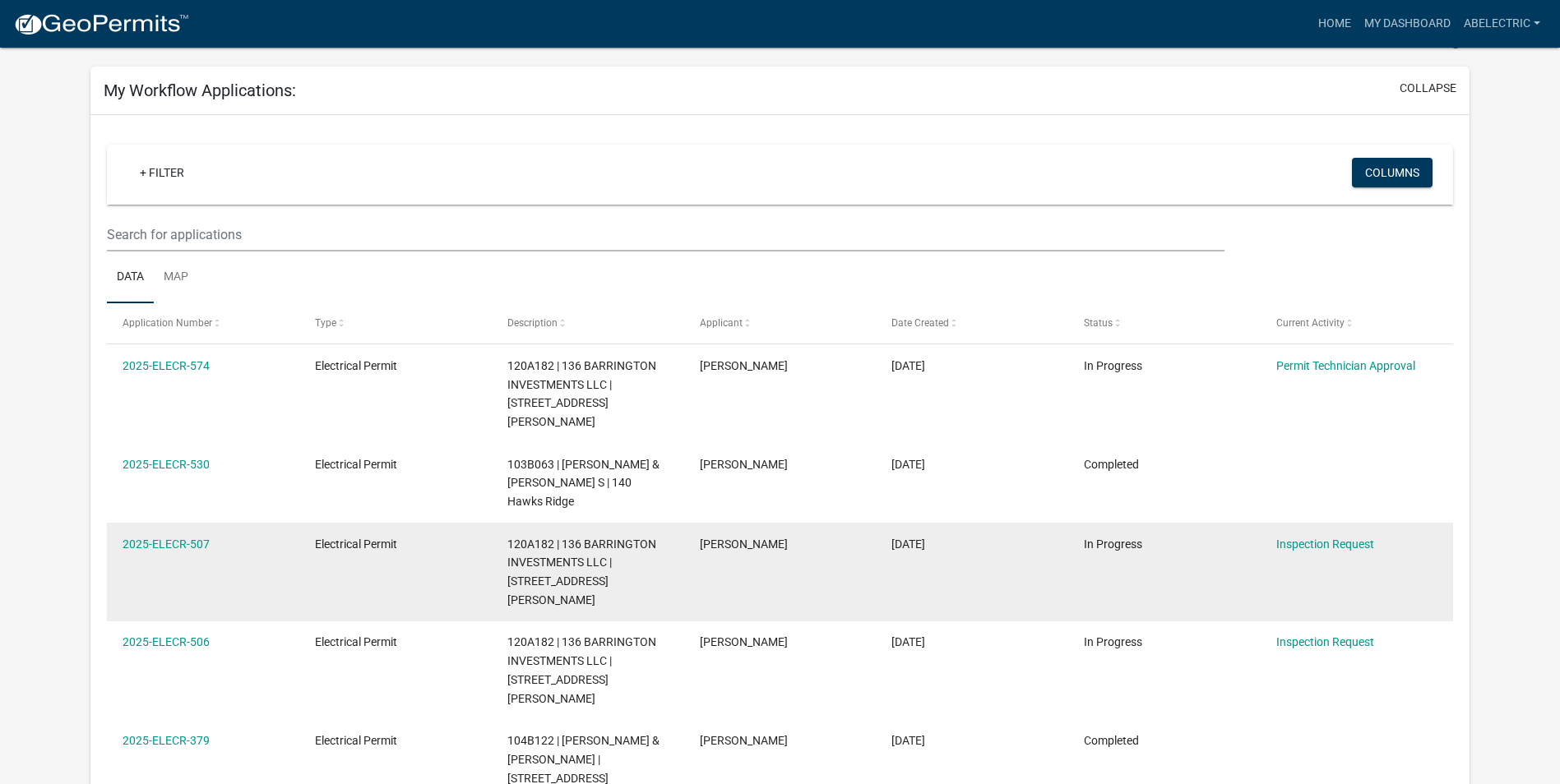
scroll to position [83, 0]
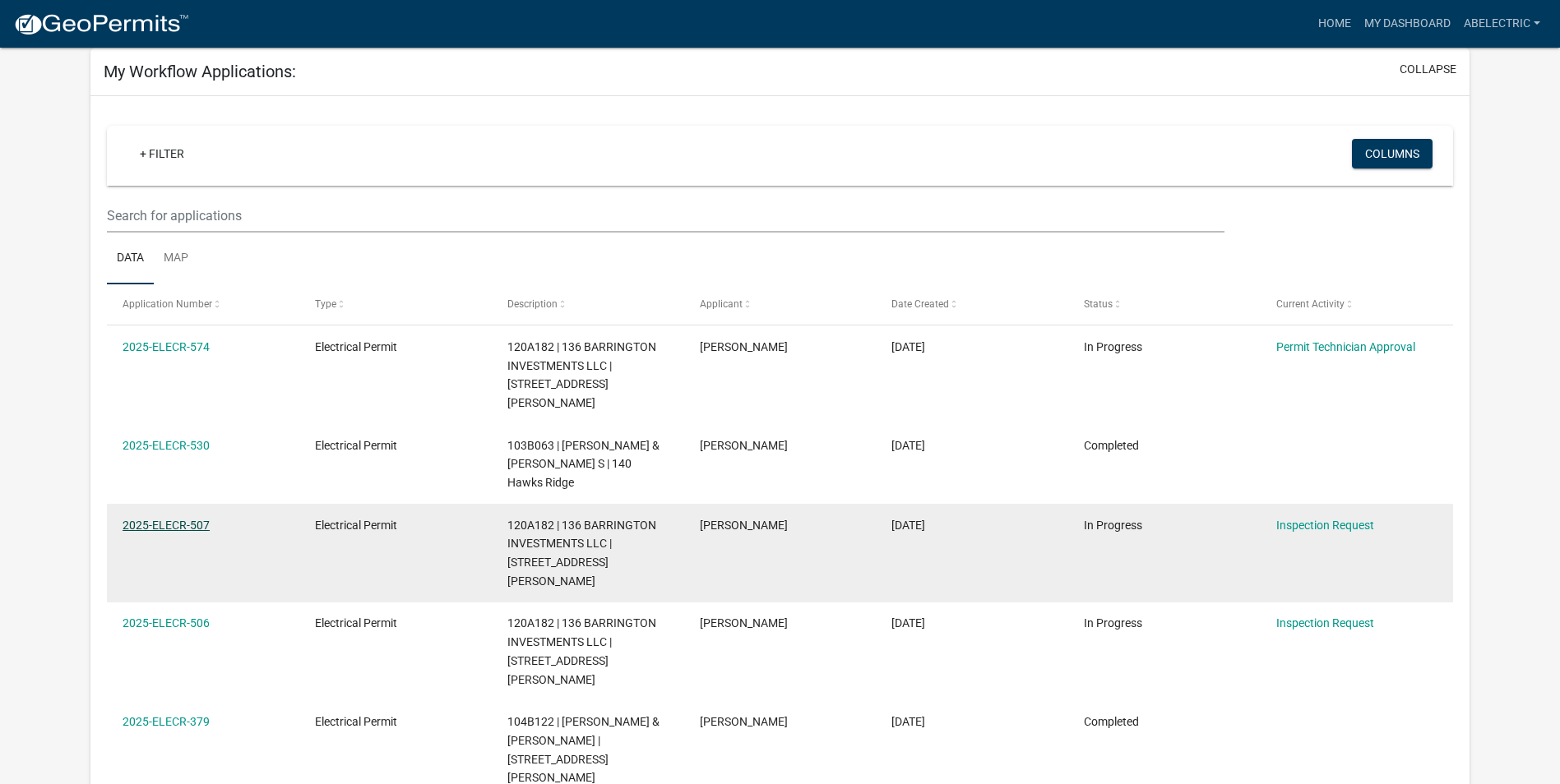
click at [195, 519] on link "2025-ELECR-507" at bounding box center [166, 525] width 87 height 13
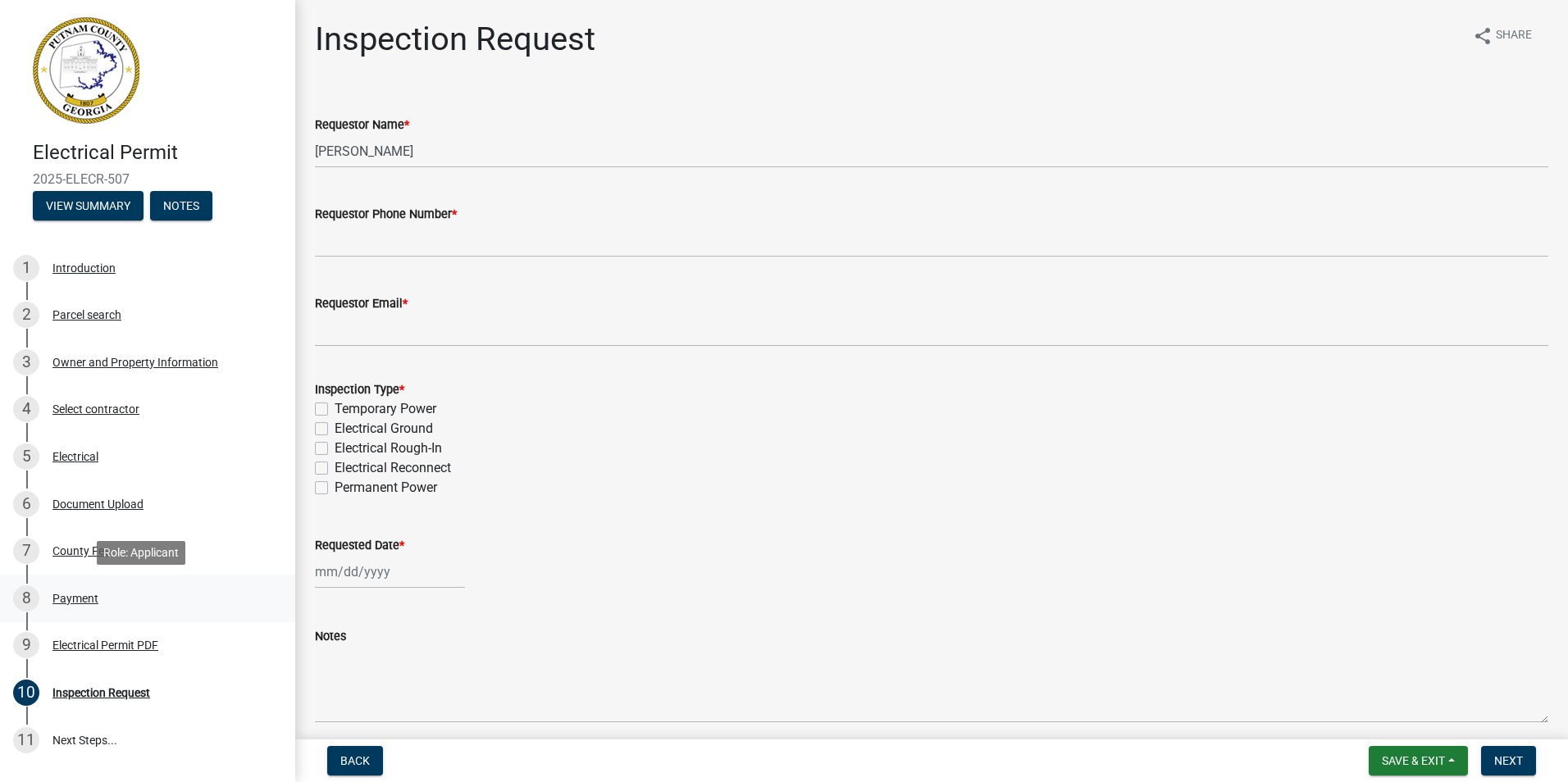
scroll to position [133, 0]
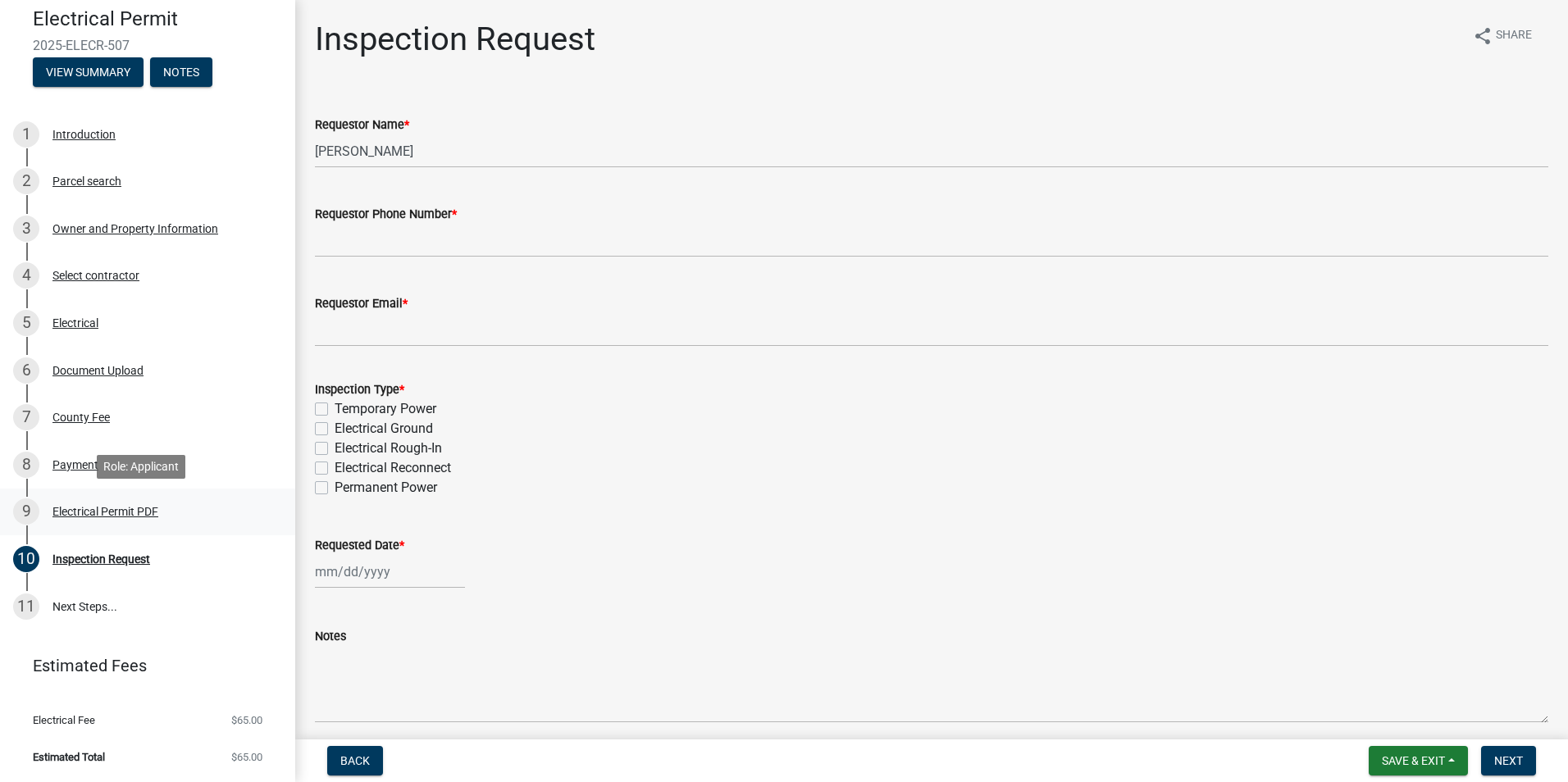
click at [126, 508] on div "Electrical Permit PDF" at bounding box center [105, 512] width 105 height 11
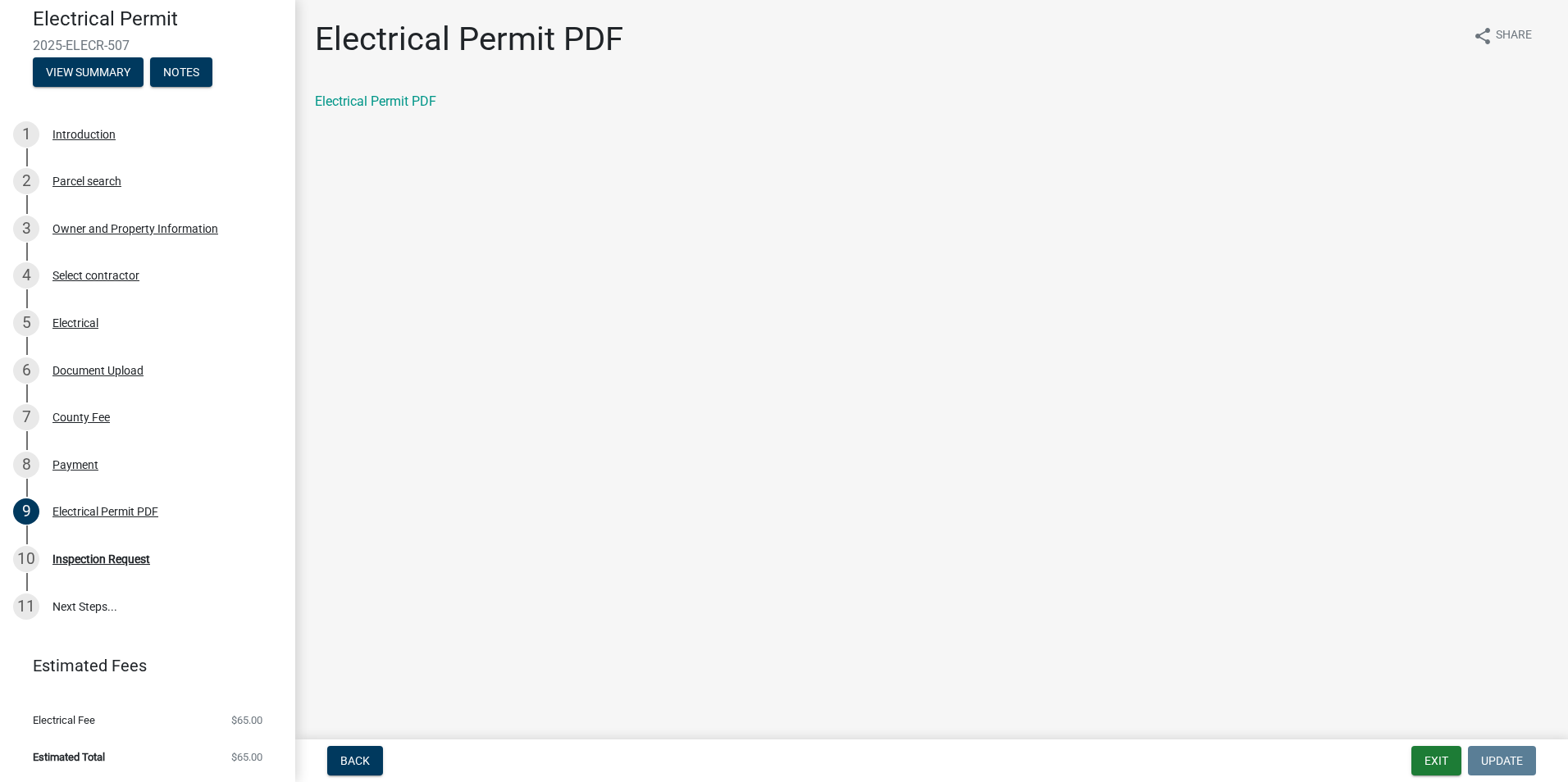
click at [134, 43] on span "2025-ELECR-507" at bounding box center [147, 45] width 229 height 16
click at [371, 104] on link "Electrical Permit PDF" at bounding box center [375, 101] width 121 height 16
